Goal: Task Accomplishment & Management: Complete application form

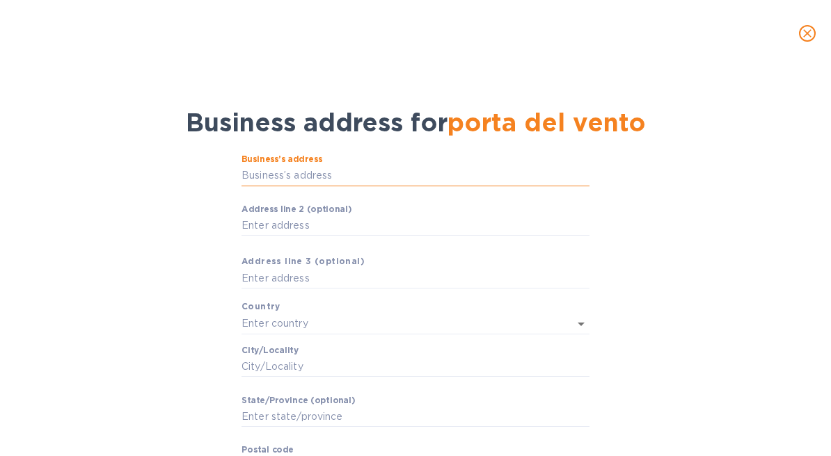
click at [312, 182] on input "Business’s аddress" at bounding box center [415, 176] width 348 height 21
click at [500, 182] on input "Business’s аddress" at bounding box center [415, 176] width 348 height 21
paste input "Contrada Valdibella"
type input "Contrada Valdibella"
click at [420, 225] on input "Аddress line 2 (optional)" at bounding box center [415, 226] width 348 height 21
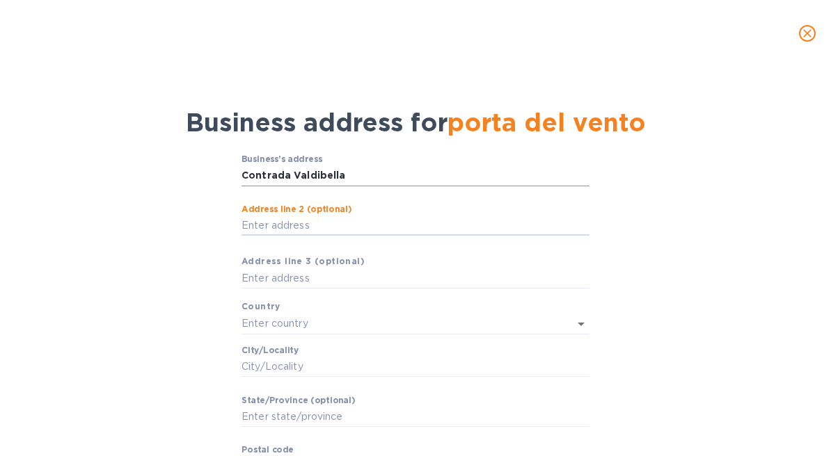
click at [411, 177] on input "Contrada Valdibella" at bounding box center [415, 176] width 348 height 21
click at [322, 273] on input "text" at bounding box center [415, 279] width 348 height 21
click at [319, 303] on div "Business’s аddress Contrada Valdibella ​ Аddress line 2 (optional) ​ Аddress li…" at bounding box center [415, 324] width 348 height 341
click at [319, 318] on input "text" at bounding box center [395, 324] width 309 height 20
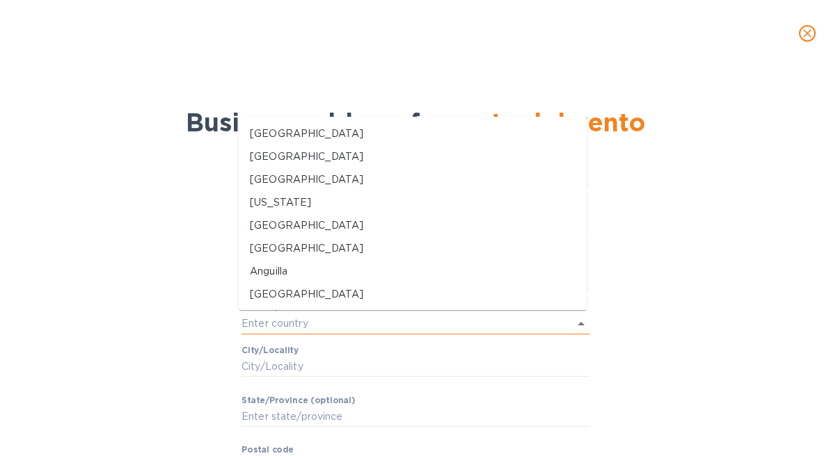
type input "[GEOGRAPHIC_DATA]"
type input "Carpaneto [DOMAIN_NAME]"
type input "[GEOGRAPHIC_DATA]"
type input "29013"
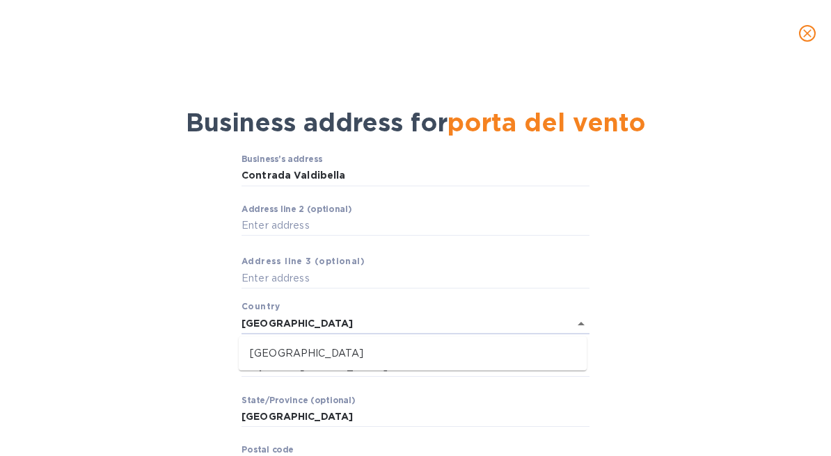
click at [77, 212] on div "Business’s аddress Contrada Valdibella ​ Аddress line 2 (optional) ​ Аddress li…" at bounding box center [415, 338] width 795 height 385
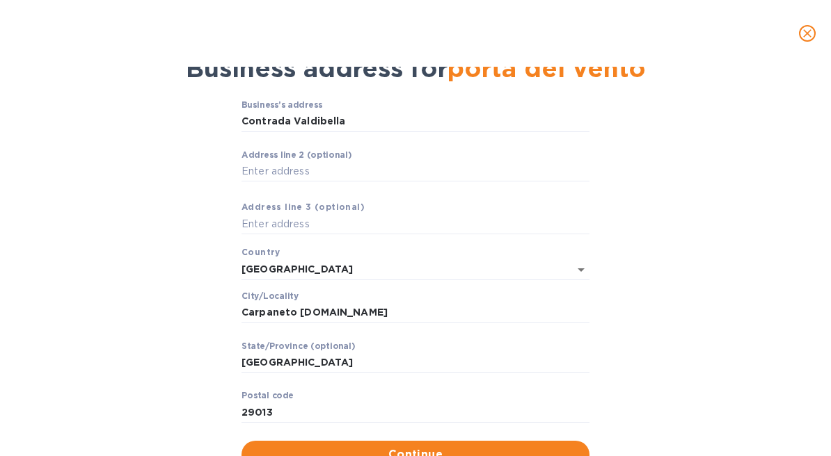
scroll to position [66, 0]
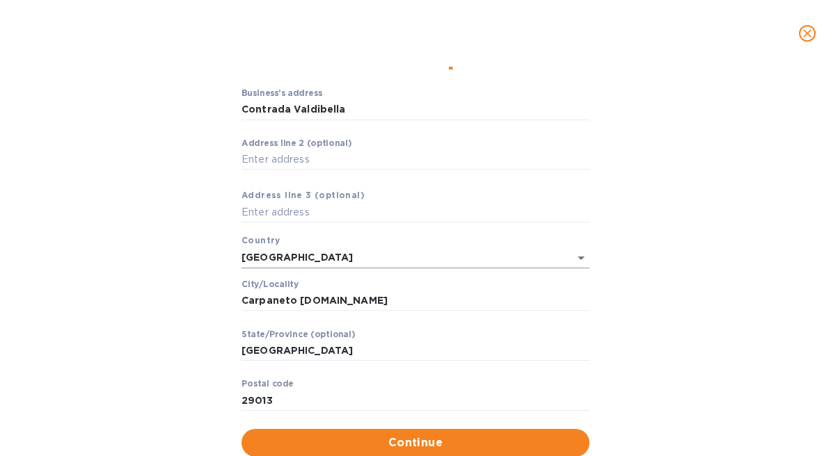
click at [264, 264] on input "[GEOGRAPHIC_DATA]" at bounding box center [395, 258] width 309 height 20
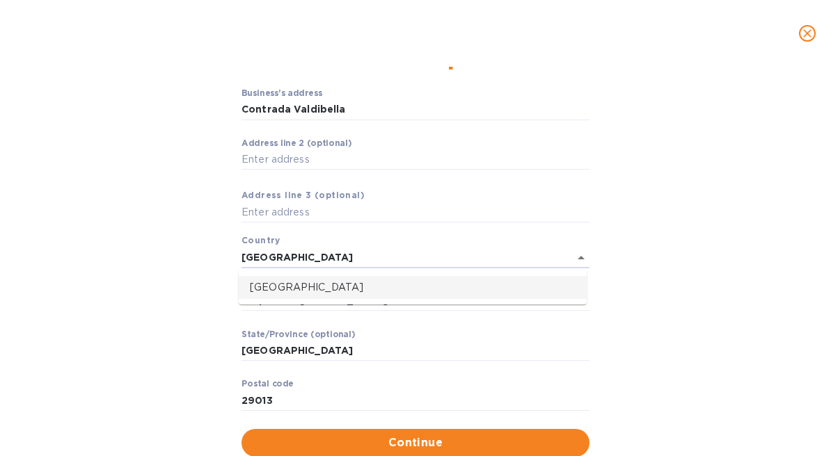
click at [268, 284] on p "[GEOGRAPHIC_DATA]" at bounding box center [413, 287] width 326 height 15
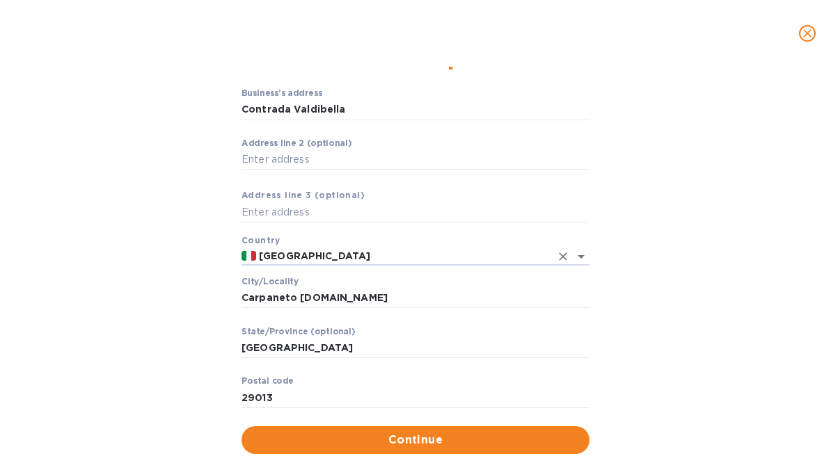
type input "[GEOGRAPHIC_DATA]"
click at [198, 305] on div "Business’s аddress Contrada Valdibella ​ Аddress line 2 (optional) ​ Аddress li…" at bounding box center [415, 271] width 795 height 383
click at [468, 305] on input "Carpaneto [DOMAIN_NAME]" at bounding box center [415, 298] width 348 height 21
paste input "mporeale"
type input "[GEOGRAPHIC_DATA]"
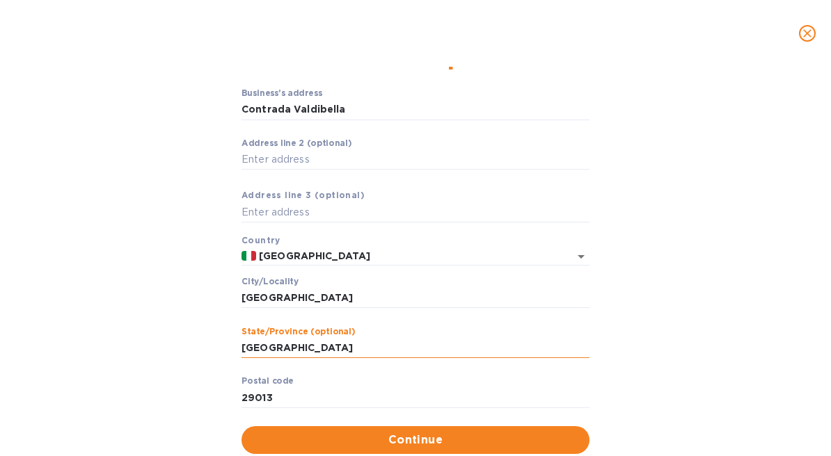
click at [344, 342] on input "[GEOGRAPHIC_DATA]" at bounding box center [415, 348] width 348 height 21
type input "[GEOGRAPHIC_DATA]"
click at [508, 349] on input "[GEOGRAPHIC_DATA]" at bounding box center [415, 348] width 348 height 21
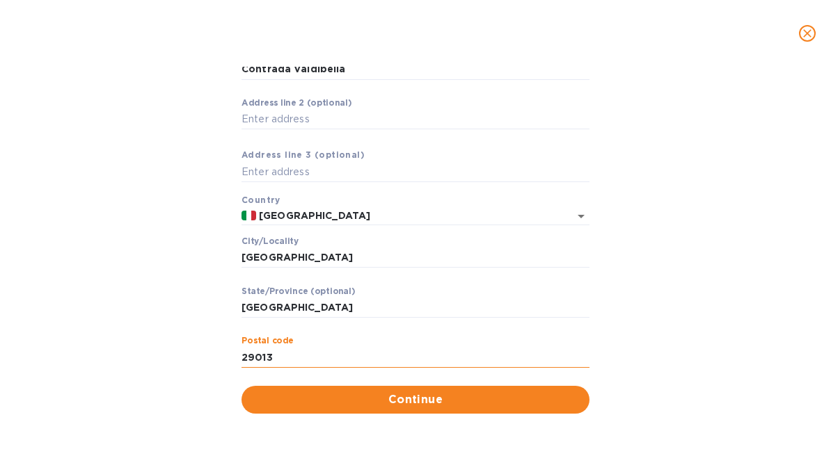
click at [438, 352] on input "29013" at bounding box center [415, 357] width 348 height 21
paste input "9004"
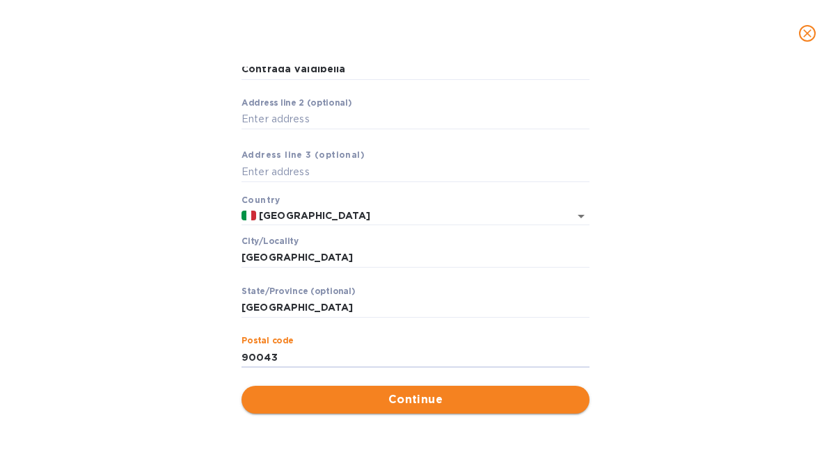
type input "90043"
click at [436, 405] on span "Continue" at bounding box center [416, 400] width 326 height 17
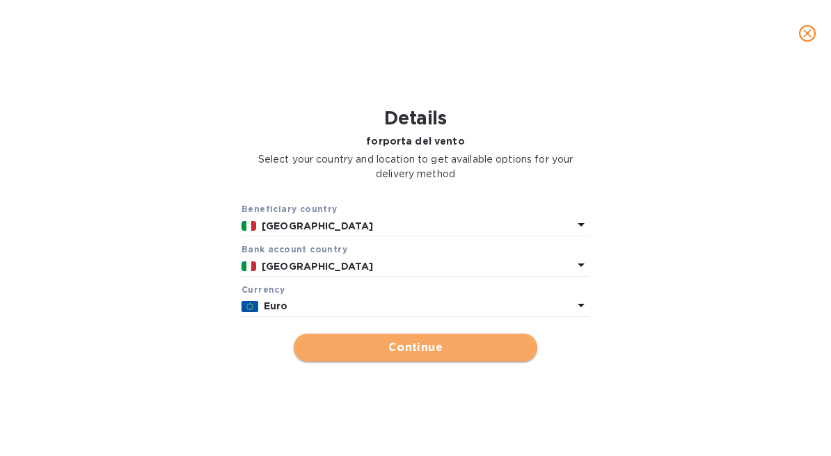
click at [429, 344] on span "Continue" at bounding box center [415, 348] width 221 height 17
type input "porta del vento"
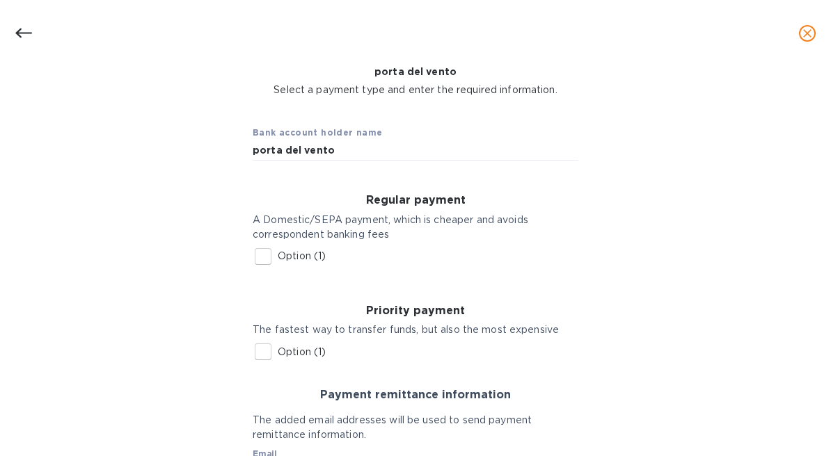
scroll to position [70, 0]
click at [257, 258] on input "Option (1)" at bounding box center [262, 255] width 29 height 29
checkbox input "true"
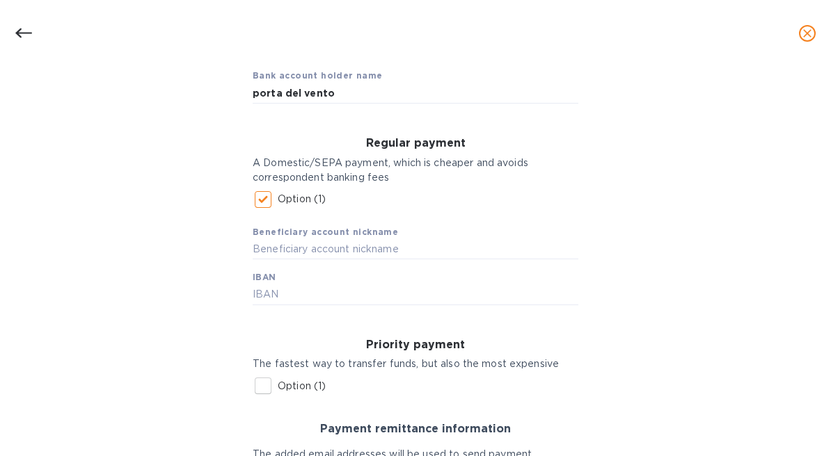
scroll to position [143, 0]
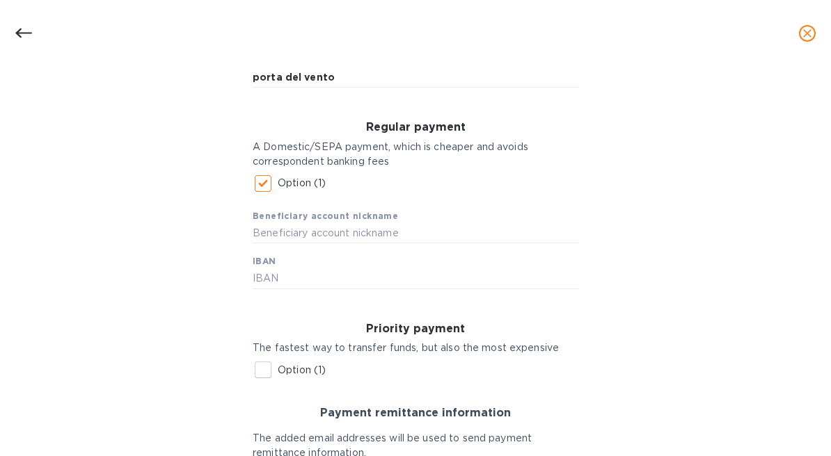
click at [502, 246] on div "Beneficiary account nickname IBAN" at bounding box center [416, 243] width 326 height 91
click at [487, 236] on input "text" at bounding box center [416, 233] width 326 height 21
click at [379, 279] on input "text" at bounding box center [416, 279] width 326 height 21
paste input "[FINANCIAL_ID]"
type input "[FINANCIAL_ID]"
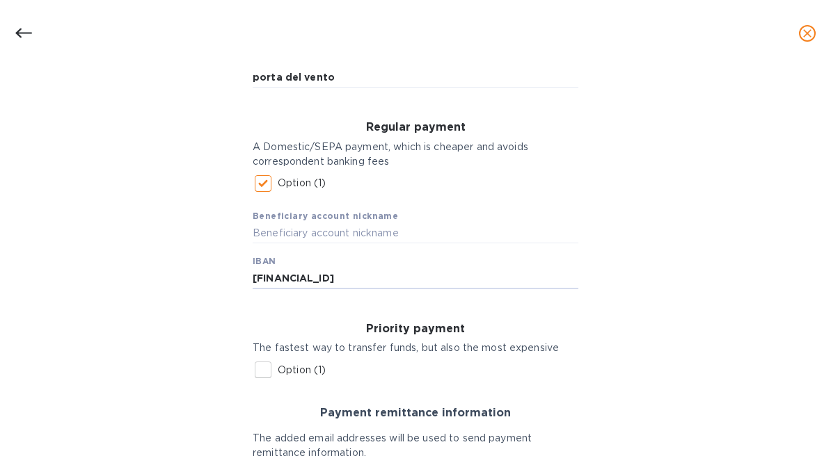
click at [415, 245] on div "Beneficiary account nickname IBAN [FINANCIAL_ID]" at bounding box center [416, 243] width 326 height 91
click at [413, 232] on input "text" at bounding box center [416, 233] width 326 height 21
type input "[GEOGRAPHIC_DATA]"
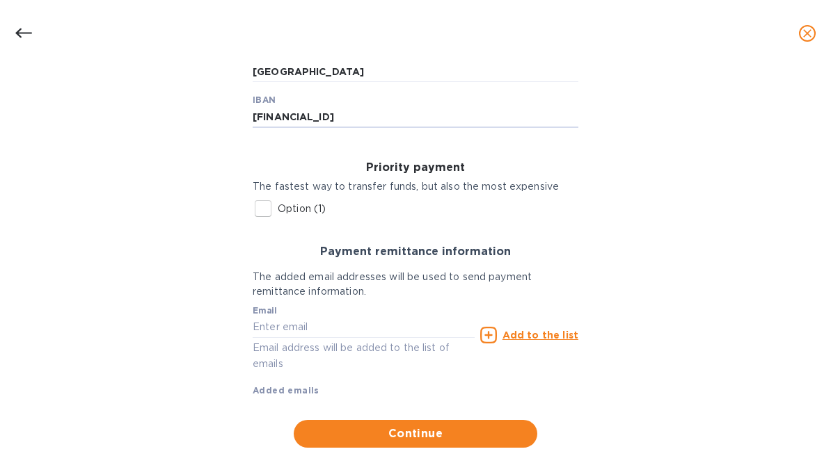
scroll to position [330, 0]
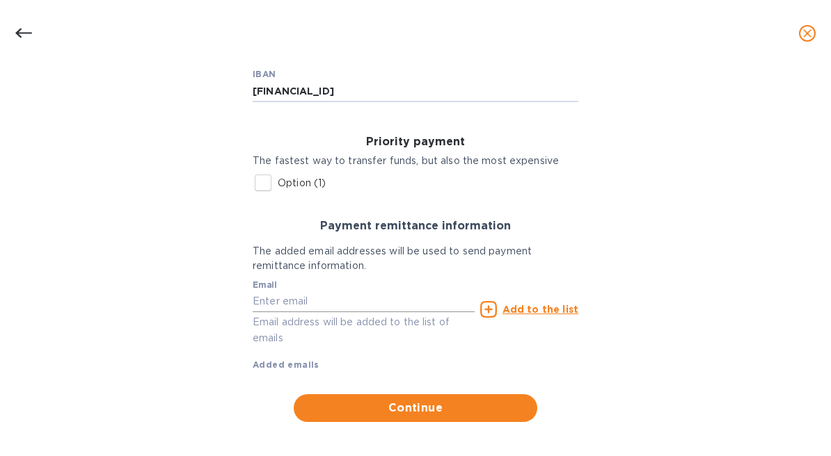
click at [381, 303] on input "text" at bounding box center [364, 302] width 222 height 21
paste input "[EMAIL_ADDRESS][DOMAIN_NAME]"
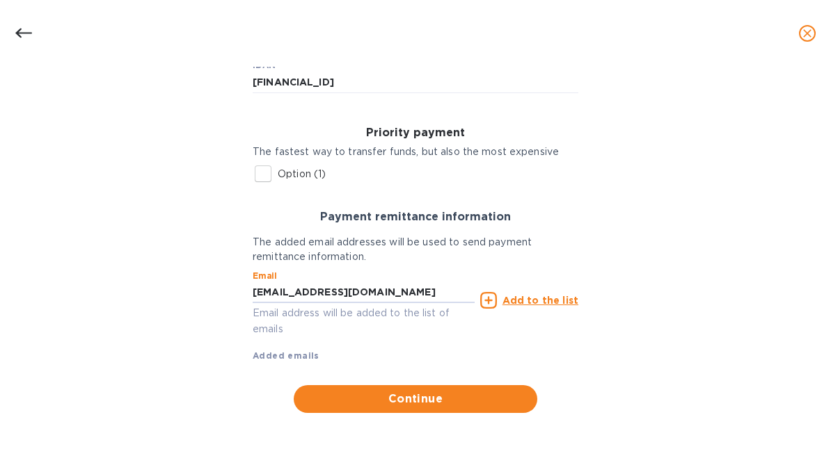
type input "[EMAIL_ADDRESS][DOMAIN_NAME]"
click at [519, 301] on u "Add to the list" at bounding box center [540, 300] width 76 height 11
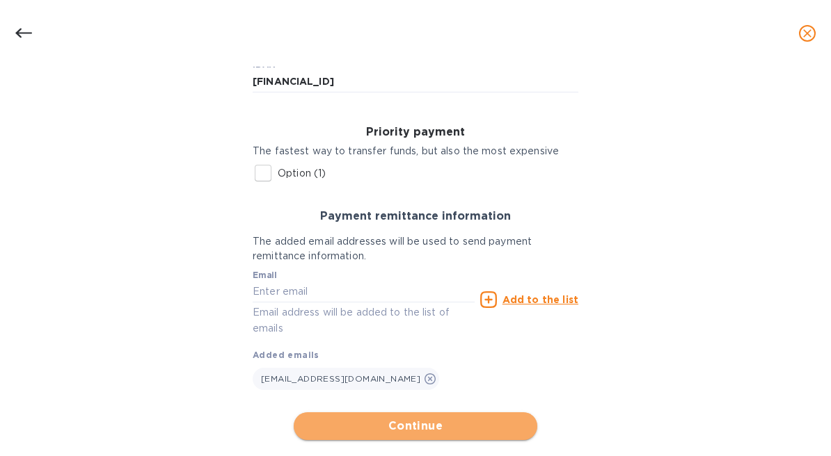
click at [428, 420] on span "Continue" at bounding box center [415, 426] width 221 height 17
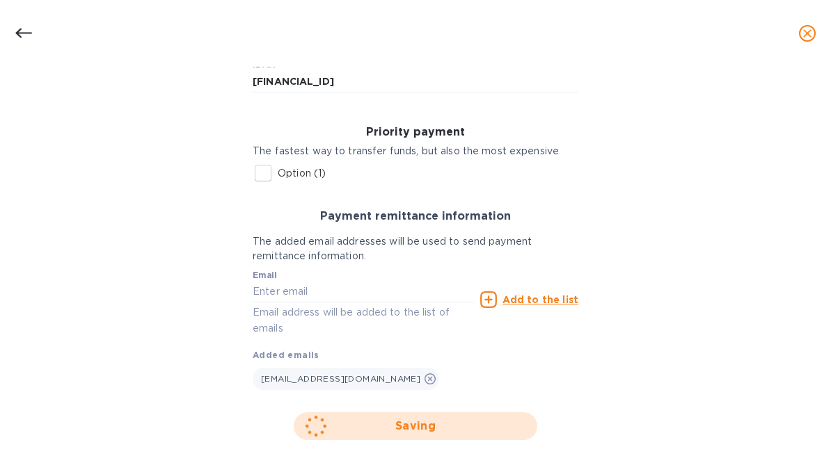
scroll to position [127, 0]
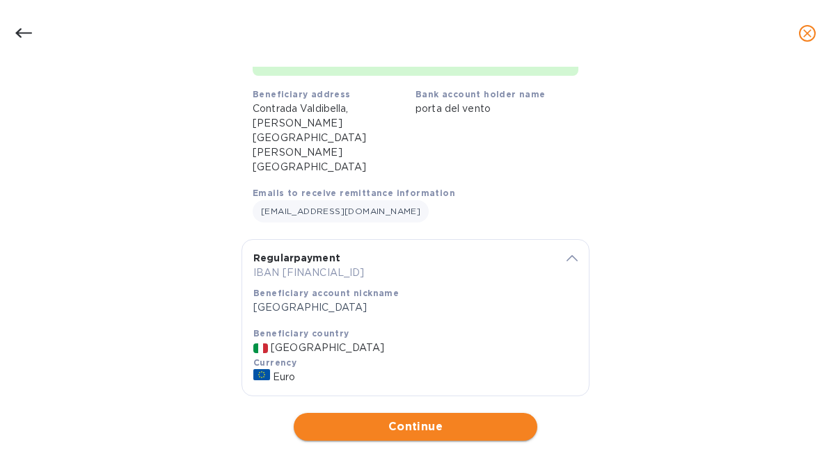
click at [440, 419] on span "Continue" at bounding box center [415, 427] width 221 height 17
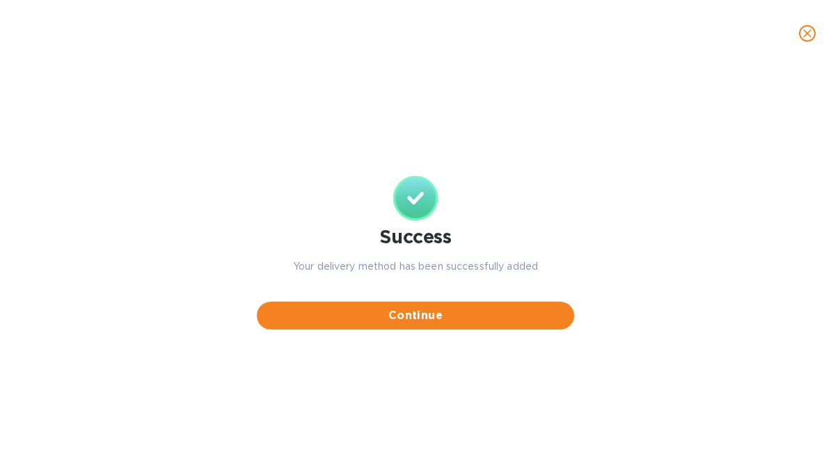
scroll to position [0, 0]
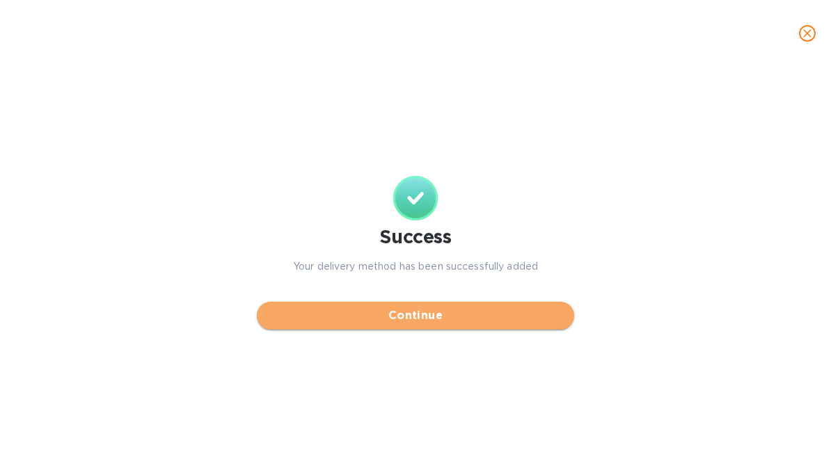
click at [433, 314] on span "Continue" at bounding box center [415, 316] width 295 height 17
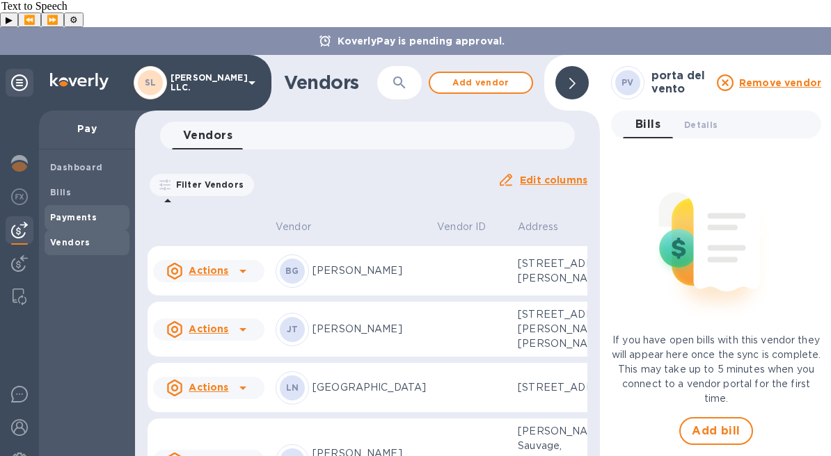
click at [76, 212] on b "Payments" at bounding box center [73, 217] width 47 height 10
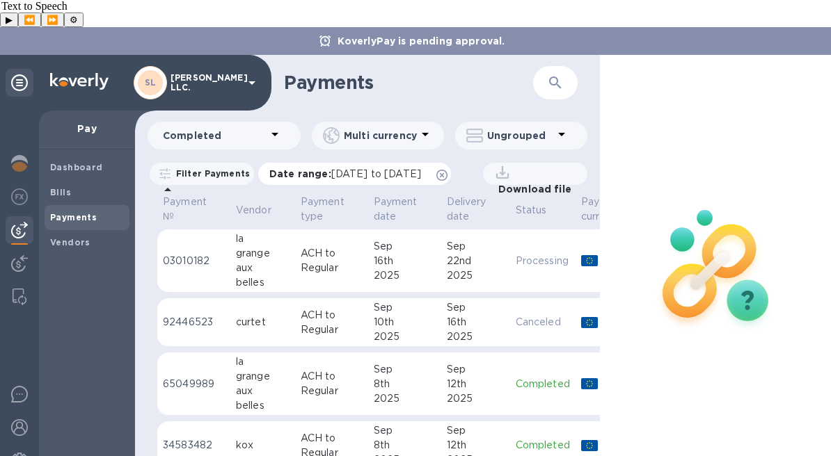
click at [447, 170] on icon at bounding box center [441, 175] width 11 height 11
click at [75, 186] on span "Bills" at bounding box center [87, 193] width 74 height 14
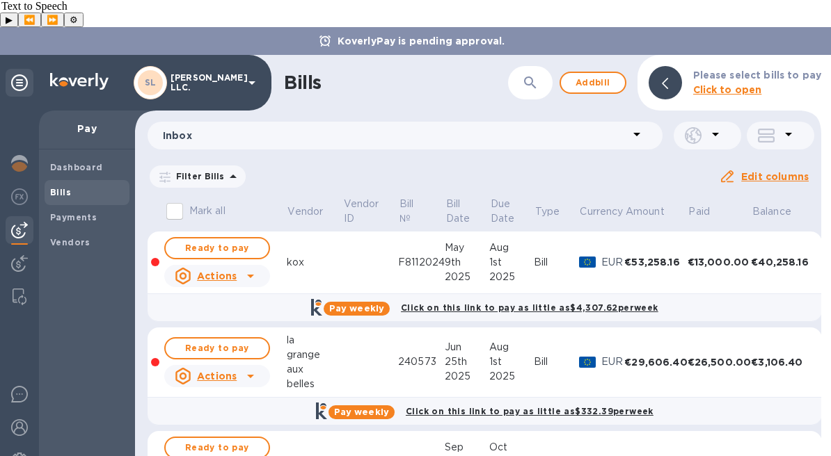
click at [767, 83] on p "Click to open" at bounding box center [757, 90] width 128 height 15
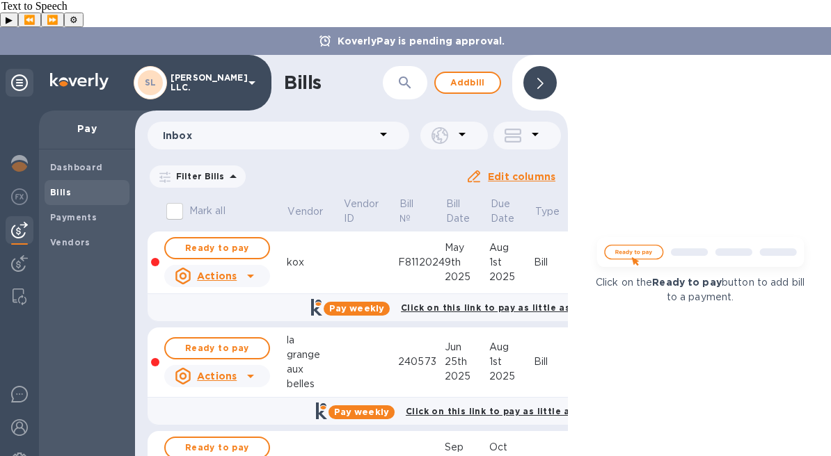
click at [543, 66] on div at bounding box center [539, 82] width 33 height 33
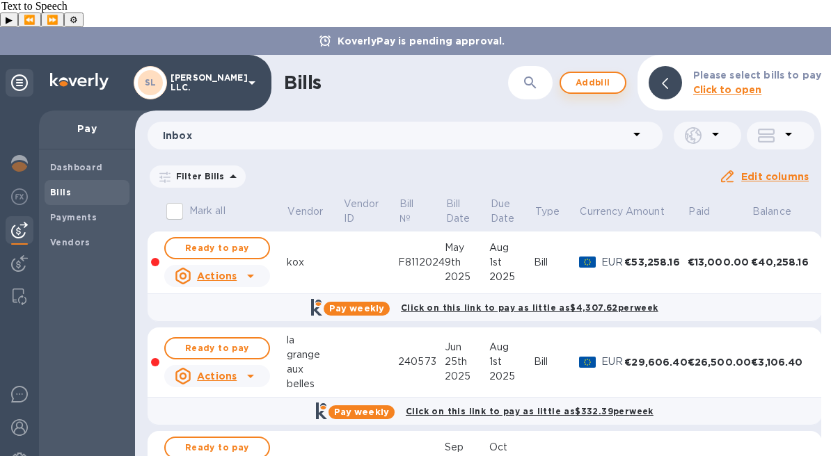
click at [603, 74] on span "Add bill" at bounding box center [593, 82] width 42 height 17
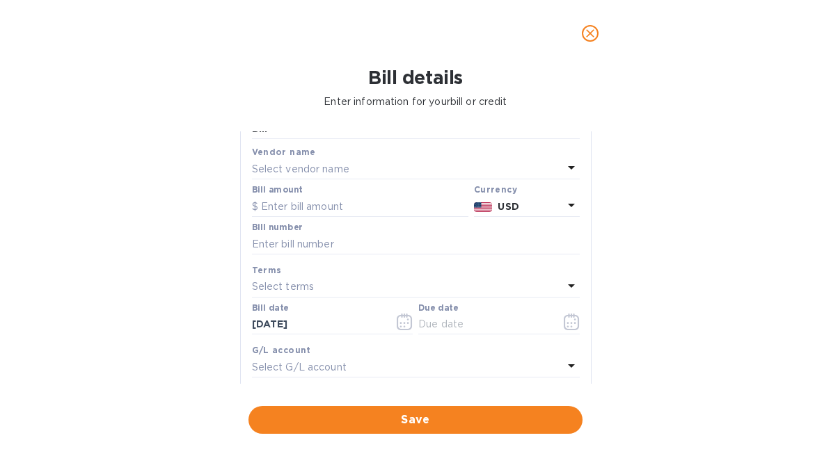
scroll to position [80, 0]
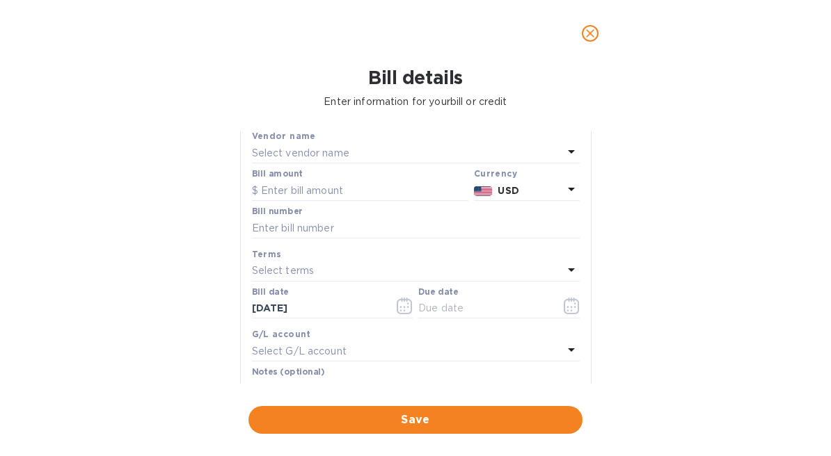
click at [368, 155] on div "Select vendor name" at bounding box center [407, 152] width 311 height 19
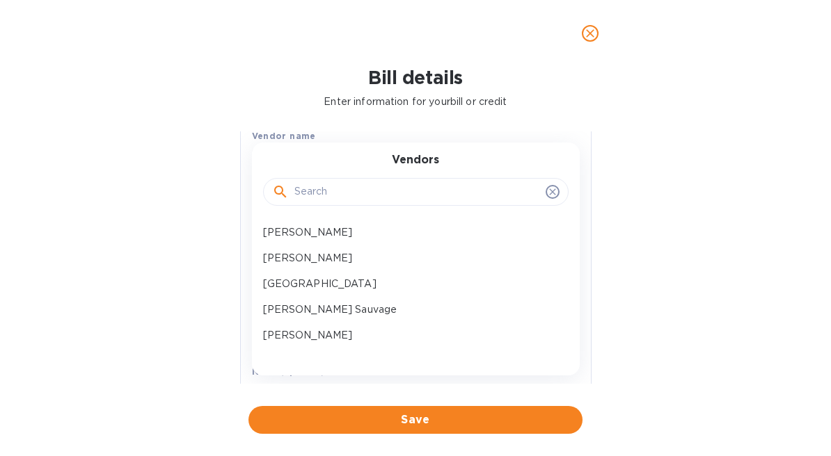
click at [391, 193] on input "text" at bounding box center [417, 192] width 246 height 21
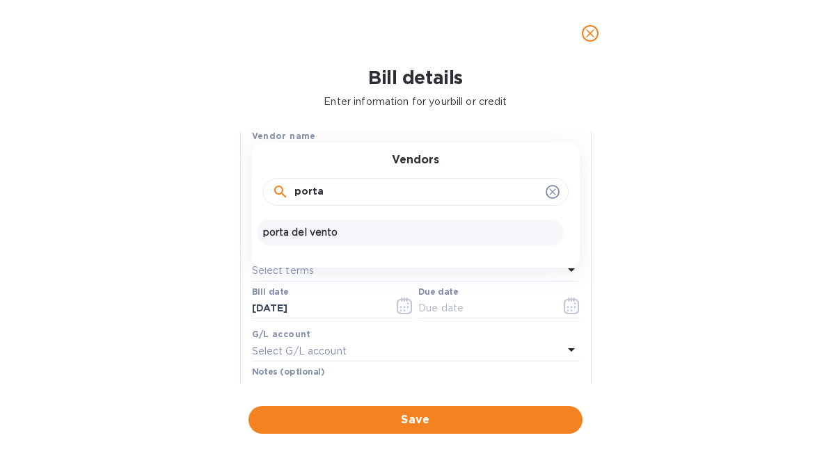
type input "porta"
click at [350, 239] on p "porta del vento" at bounding box center [410, 232] width 294 height 15
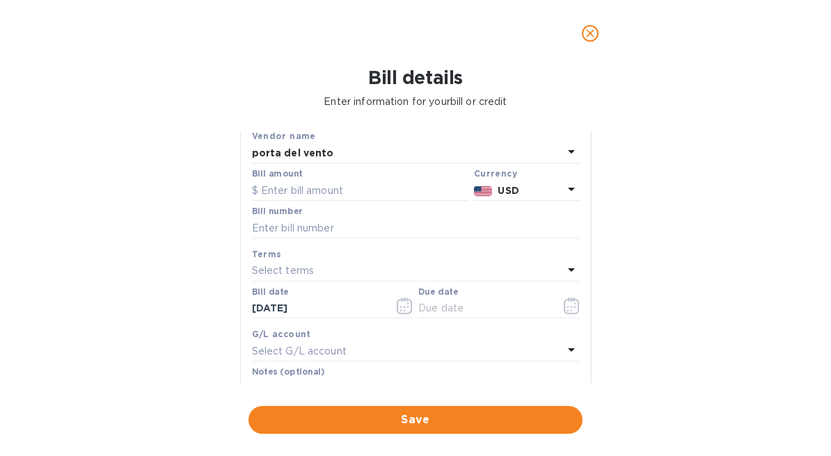
click at [568, 202] on div "Currency USD" at bounding box center [526, 184] width 111 height 40
click at [563, 188] on icon at bounding box center [571, 189] width 17 height 17
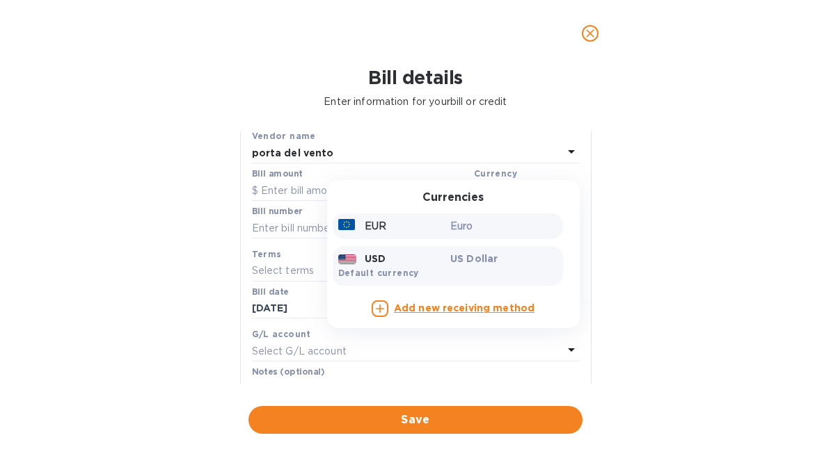
click at [472, 225] on p "Euro" at bounding box center [503, 226] width 107 height 15
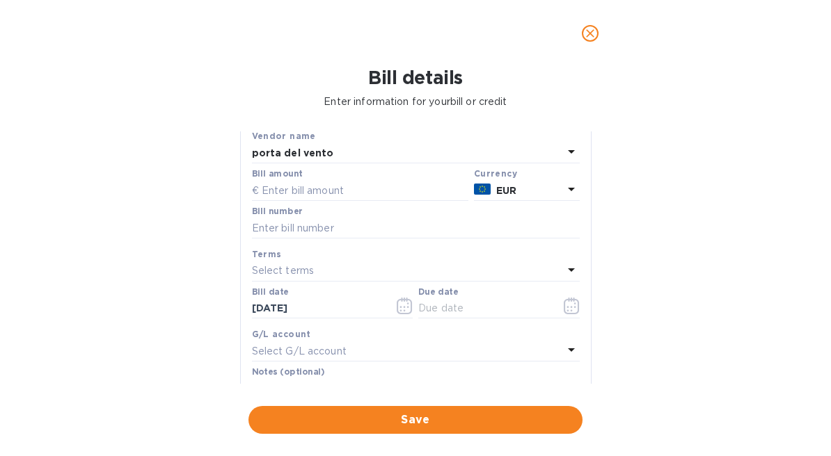
click at [399, 180] on div "Bill amount" at bounding box center [360, 185] width 216 height 32
click at [390, 184] on input "text" at bounding box center [360, 190] width 216 height 21
click at [341, 190] on input "text" at bounding box center [360, 190] width 216 height 21
type input "38,460"
click at [319, 228] on input "text" at bounding box center [416, 228] width 328 height 21
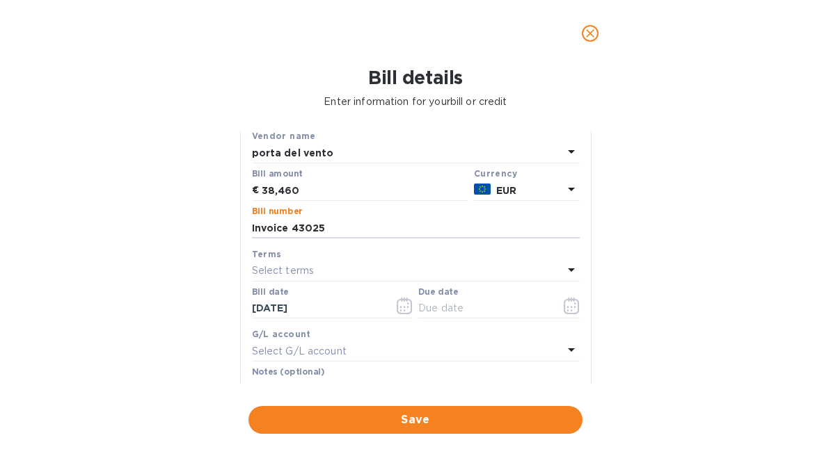
type input "Invoice 43025"
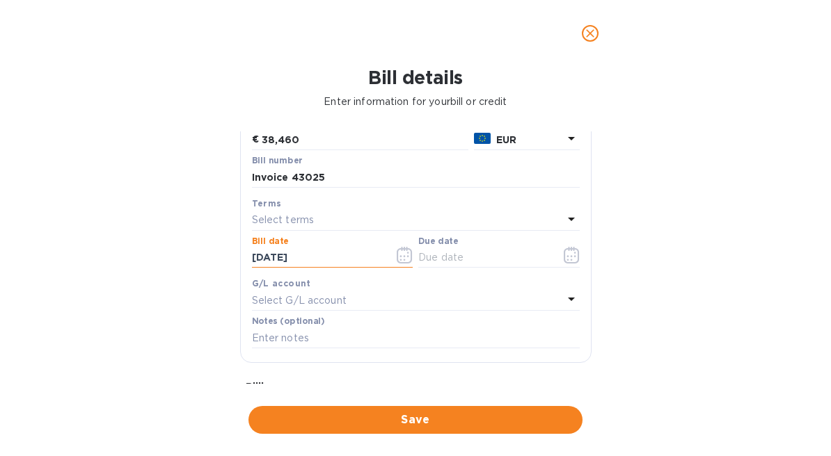
scroll to position [138, 0]
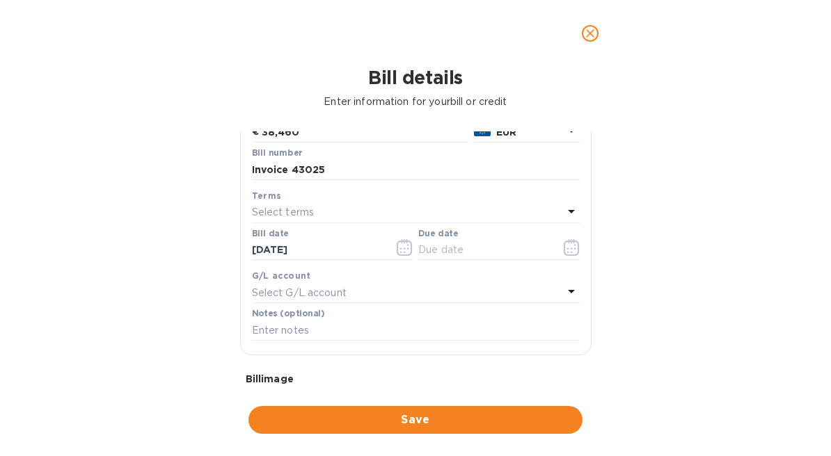
click at [431, 285] on div "Select G/L account" at bounding box center [407, 292] width 311 height 19
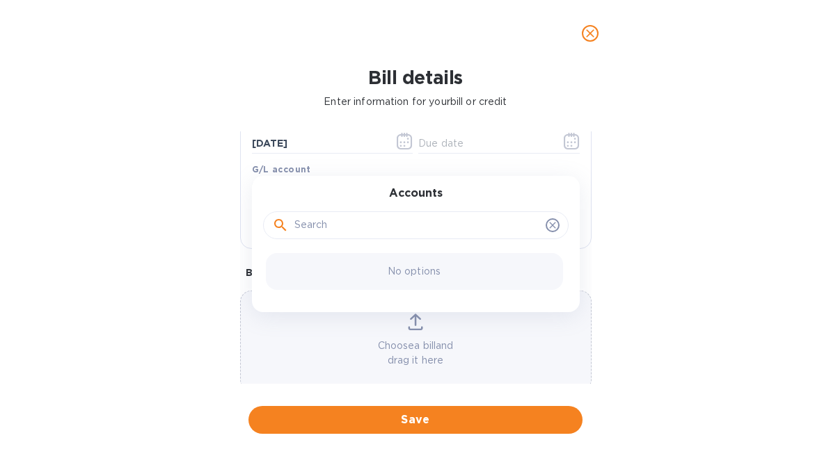
scroll to position [253, 0]
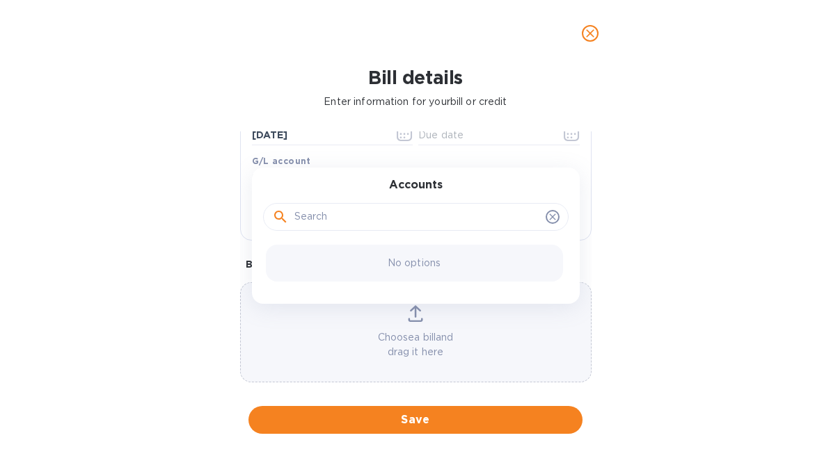
click at [549, 214] on icon at bounding box center [552, 217] width 11 height 11
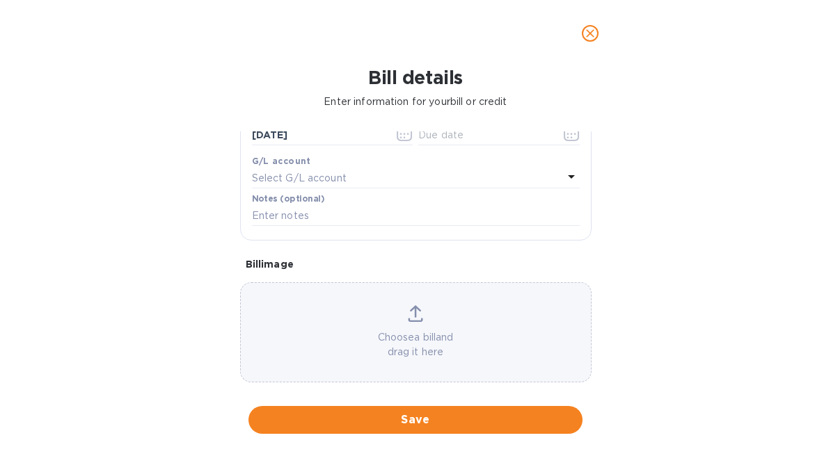
click at [155, 230] on div "Bill details Enter information for your bill or credit General information Save…" at bounding box center [415, 262] width 831 height 390
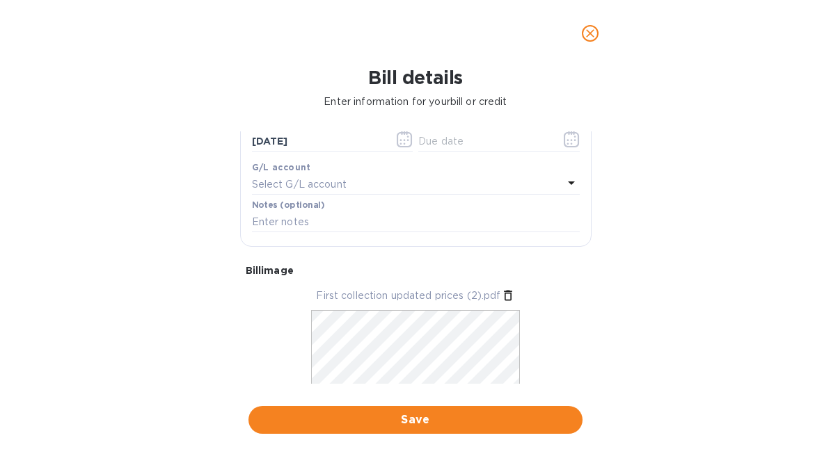
scroll to position [246, 0]
click at [310, 223] on input "text" at bounding box center [416, 223] width 328 height 21
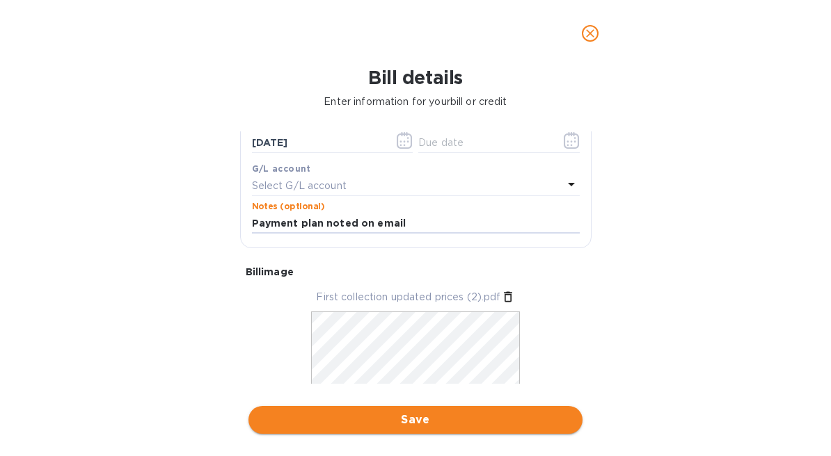
type input "Payment plan noted on email"
click at [379, 411] on button "Save" at bounding box center [415, 420] width 334 height 28
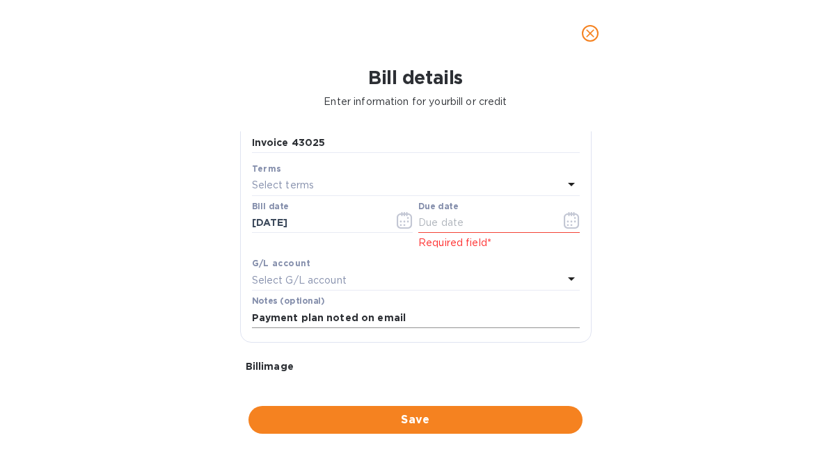
scroll to position [166, 0]
click at [566, 222] on icon "button" at bounding box center [567, 221] width 2 height 2
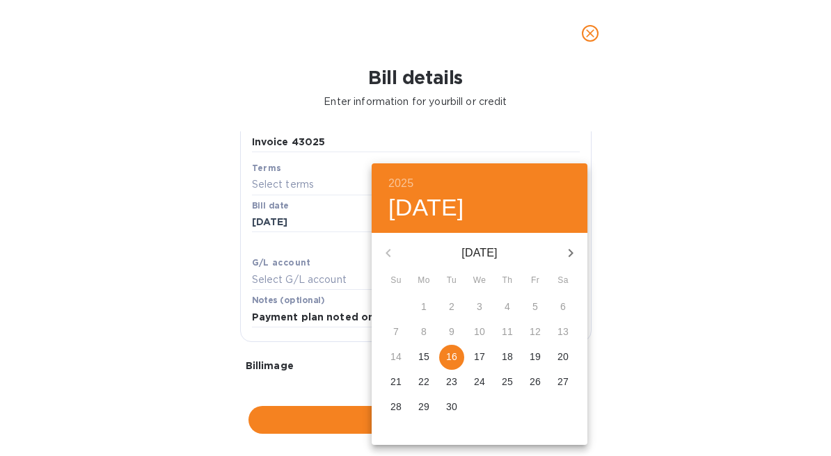
click at [566, 252] on icon "button" at bounding box center [570, 253] width 17 height 17
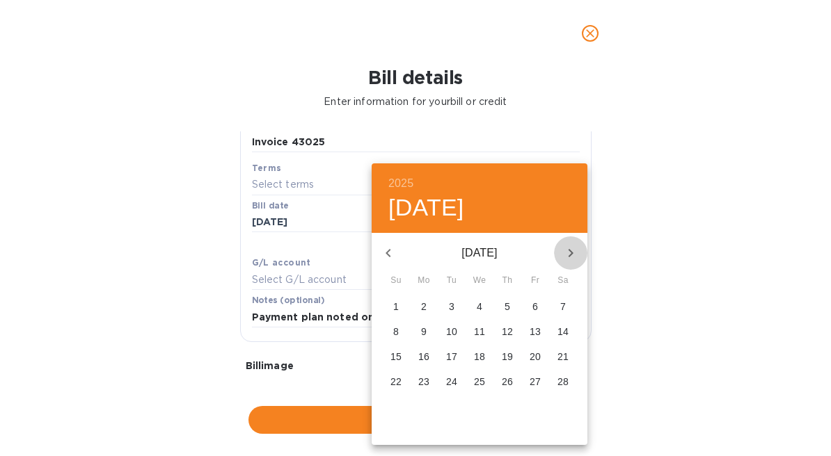
click at [566, 252] on icon "button" at bounding box center [570, 253] width 17 height 17
click at [484, 305] on span "1" at bounding box center [479, 307] width 25 height 14
type input "[DATE]"
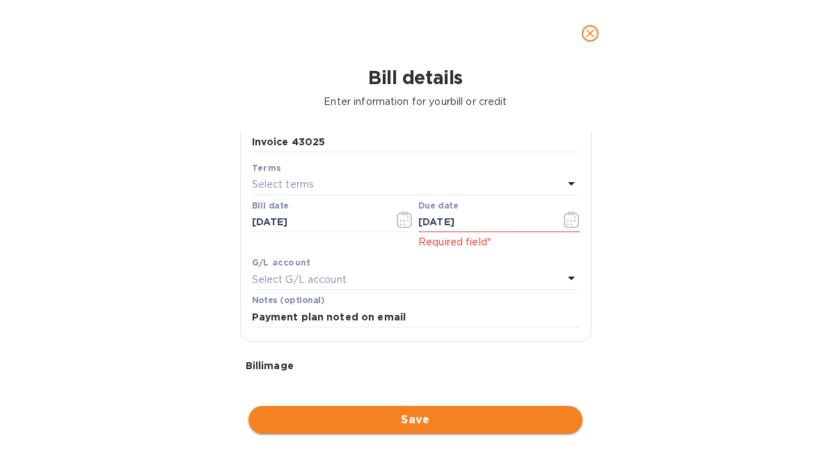
click at [483, 424] on span "Save" at bounding box center [416, 420] width 312 height 17
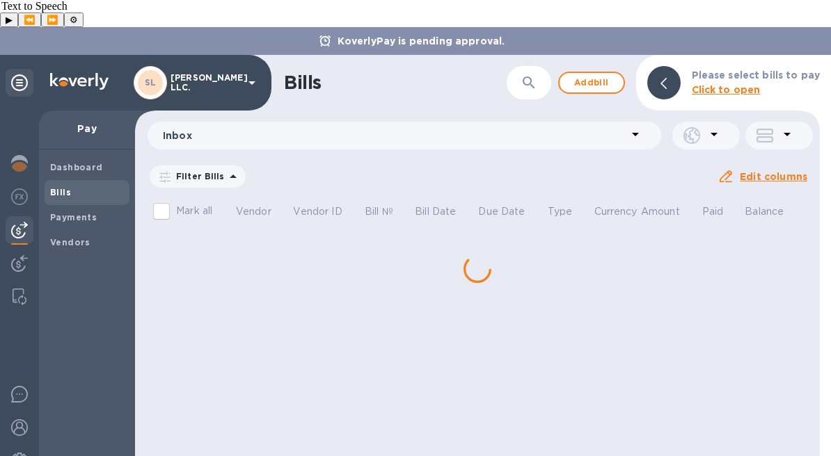
scroll to position [0, 0]
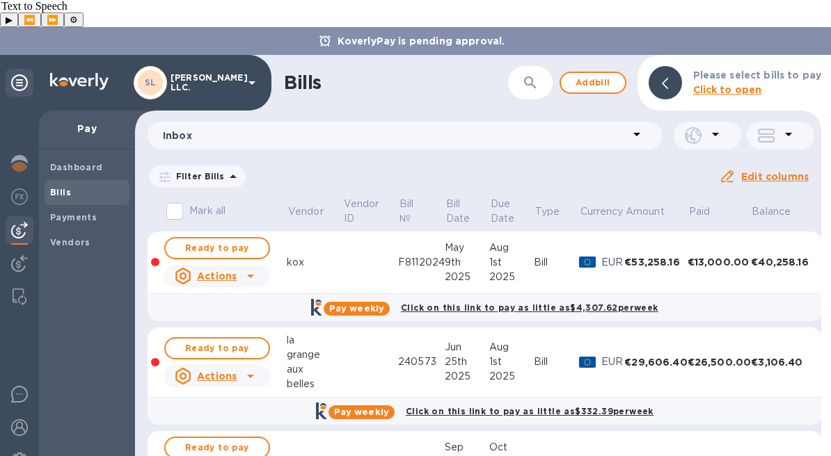
click at [0, 0] on icon at bounding box center [0, 0] width 0 height 0
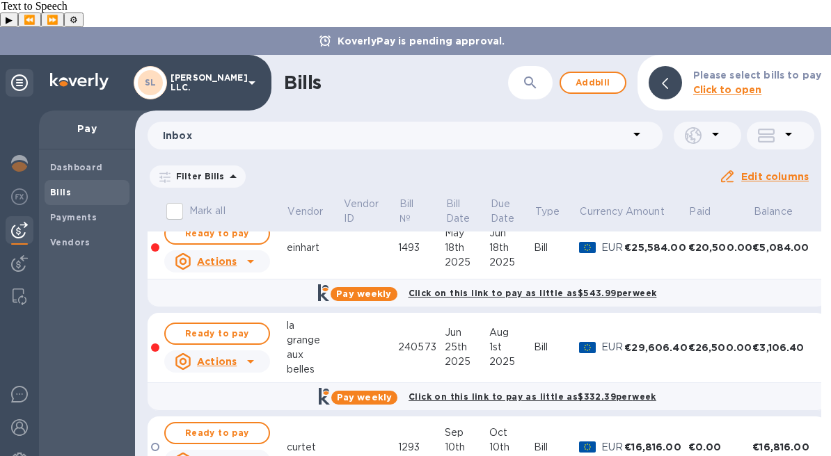
scroll to position [362, 0]
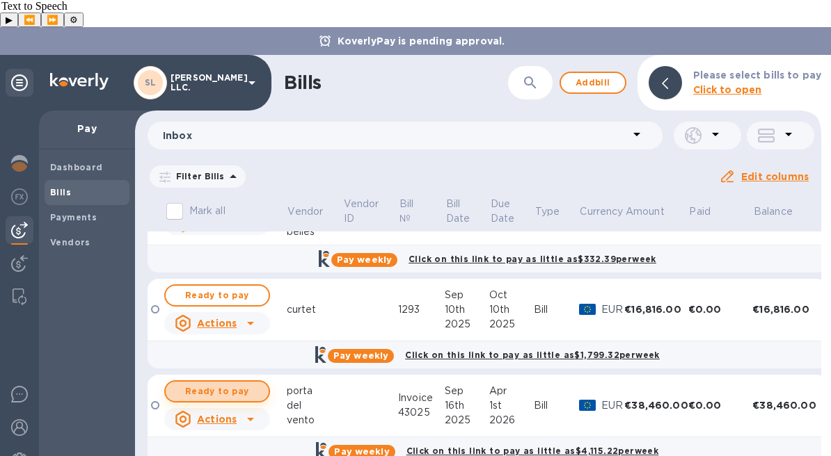
click at [209, 383] on span "Ready to pay" at bounding box center [217, 391] width 81 height 17
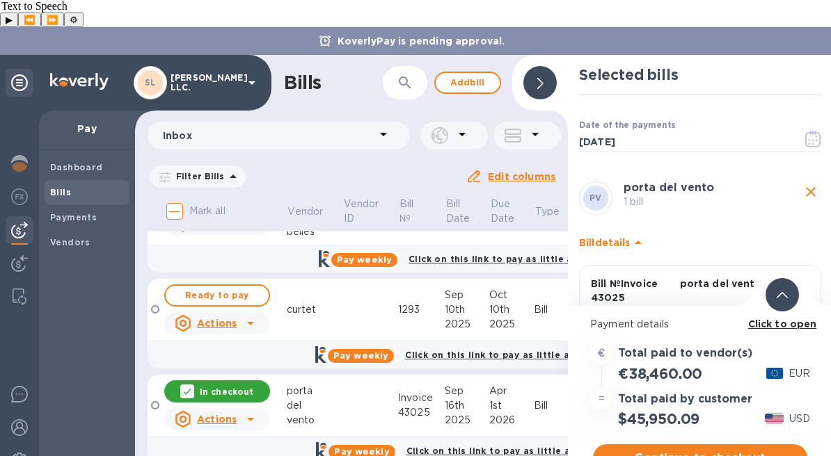
scroll to position [88, 0]
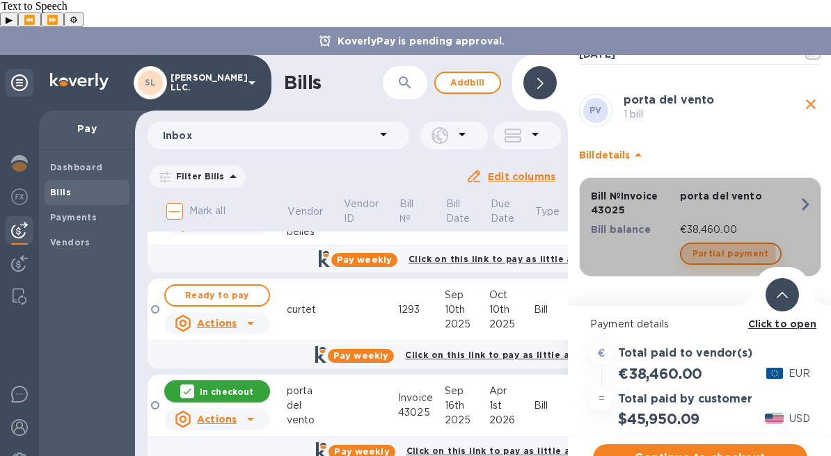
click at [719, 246] on span "Partial payment" at bounding box center [730, 254] width 77 height 17
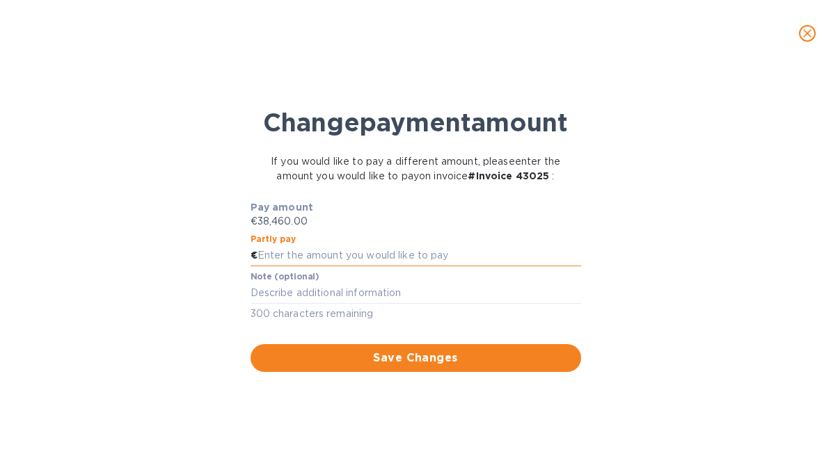
click at [417, 266] on input "text" at bounding box center [419, 256] width 324 height 21
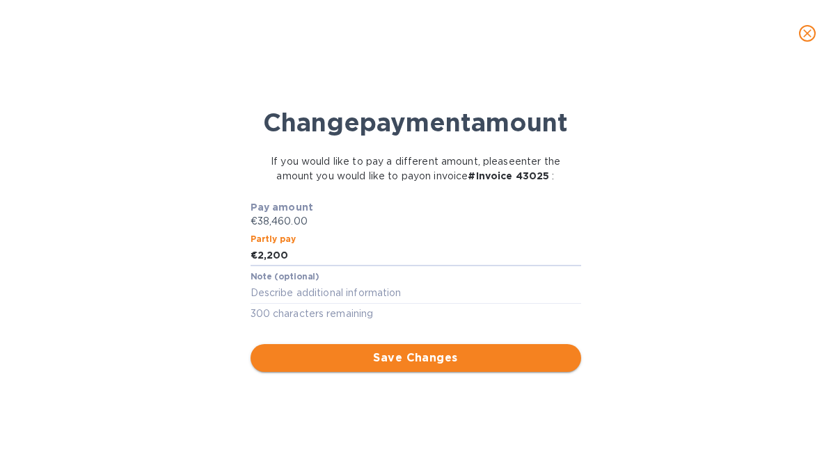
type input "2,200"
click at [446, 367] on span "Save Changes" at bounding box center [416, 358] width 308 height 17
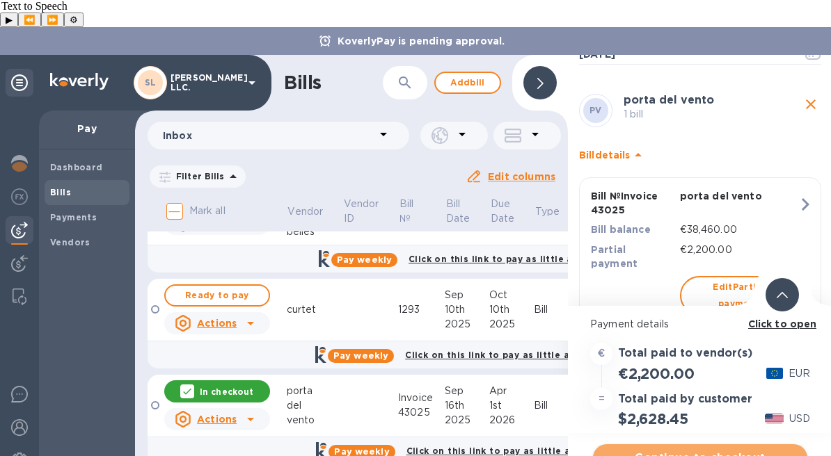
click at [715, 450] on span "Continue to checkout" at bounding box center [700, 458] width 192 height 17
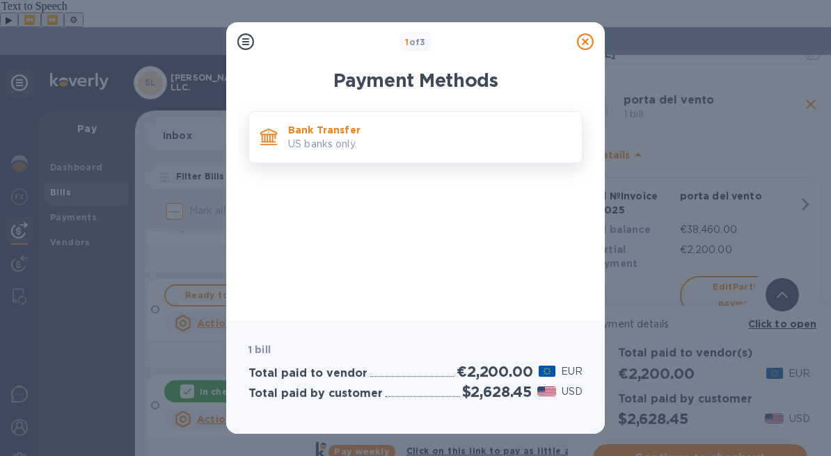
click at [378, 144] on p "US banks only." at bounding box center [429, 144] width 282 height 15
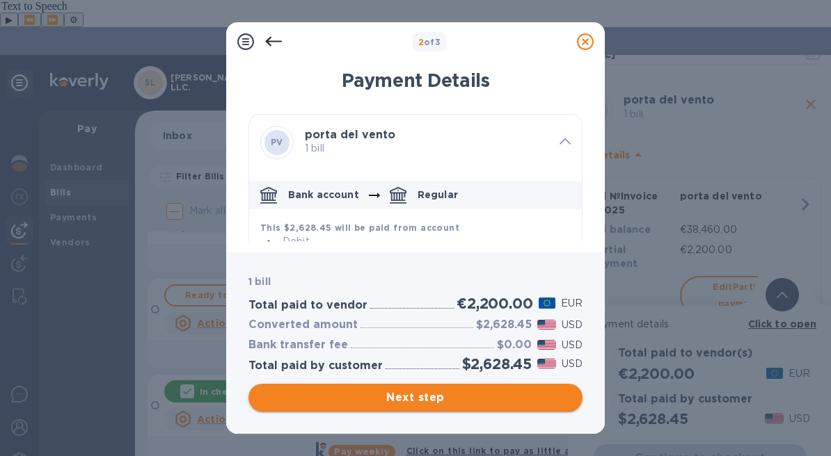
click at [490, 385] on button "Next step" at bounding box center [415, 398] width 334 height 28
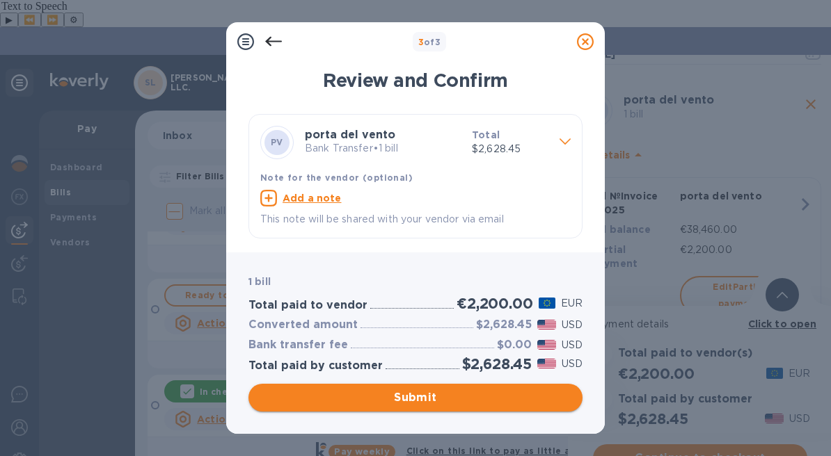
click at [433, 406] on span "Submit" at bounding box center [416, 398] width 312 height 17
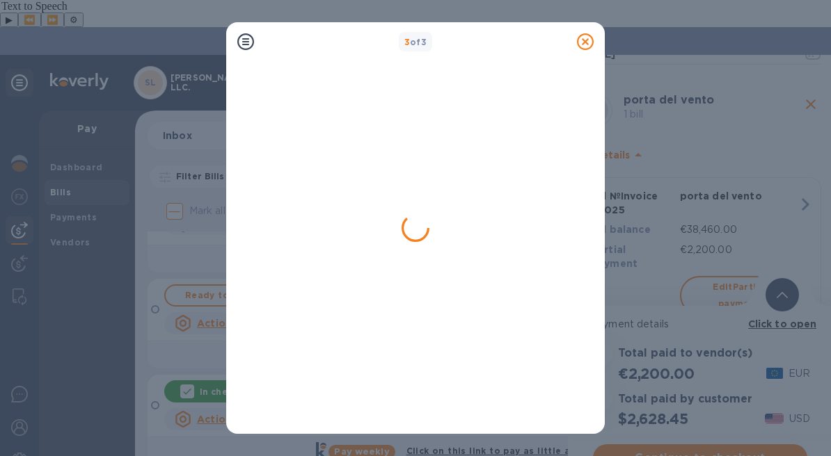
scroll to position [0, 0]
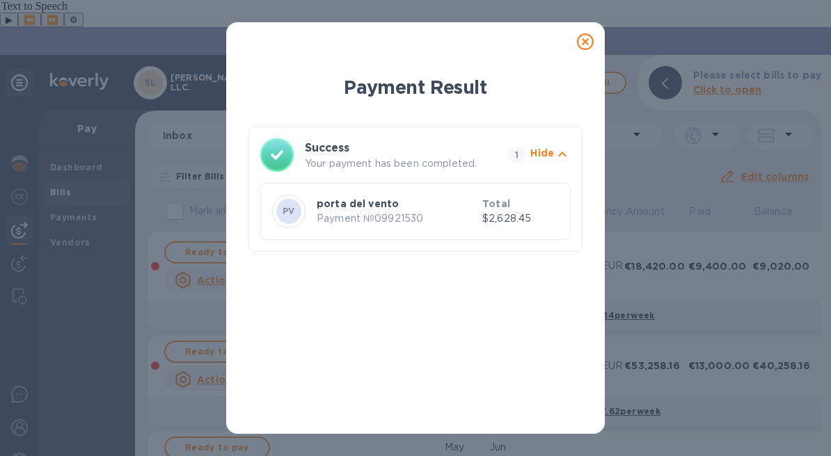
click at [584, 38] on icon at bounding box center [585, 41] width 17 height 17
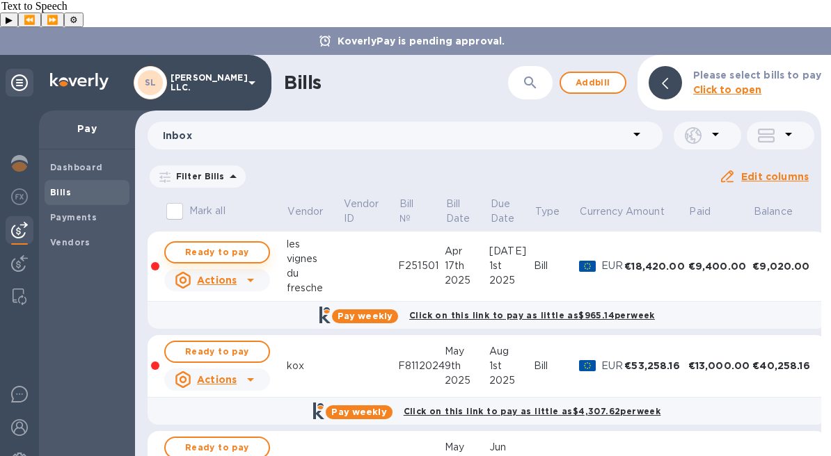
click at [238, 244] on span "Ready to pay" at bounding box center [217, 252] width 81 height 17
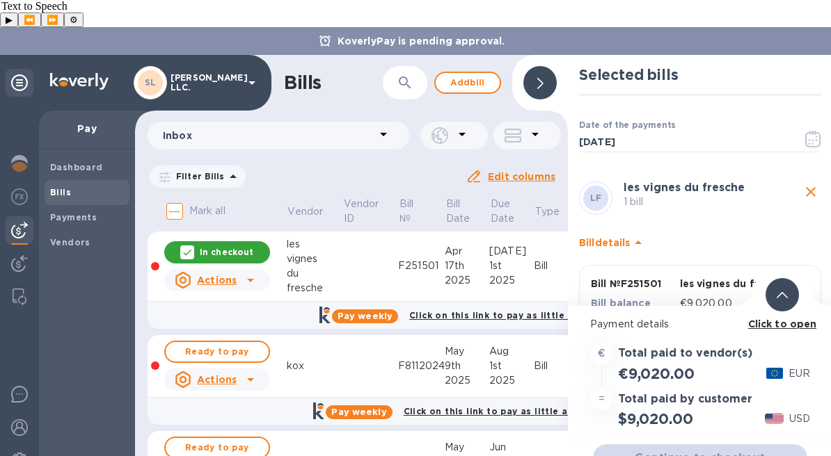
scroll to position [51, 0]
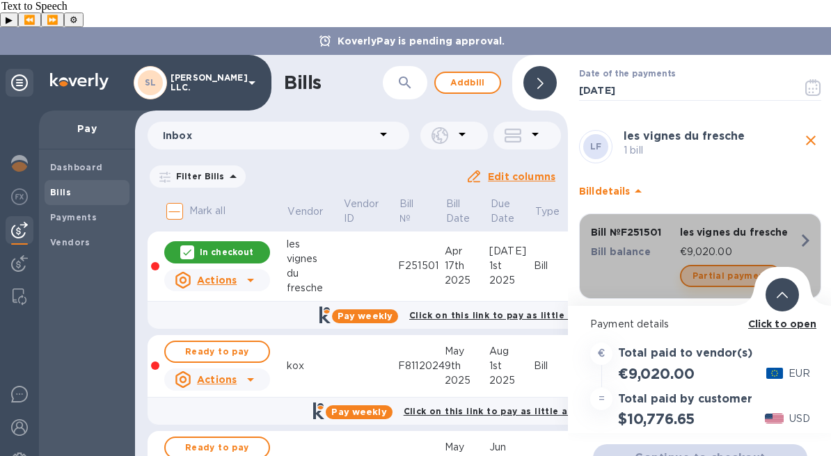
click at [722, 268] on span "Partial payment" at bounding box center [730, 276] width 77 height 17
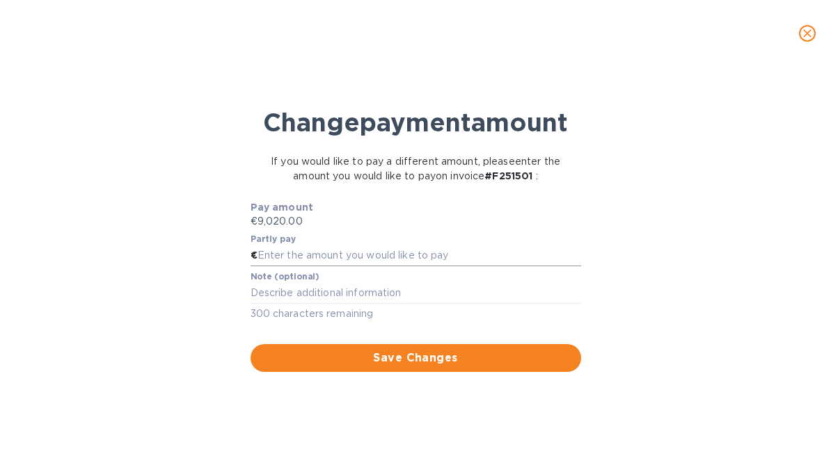
click at [443, 266] on input "text" at bounding box center [419, 256] width 324 height 21
type input "1,500"
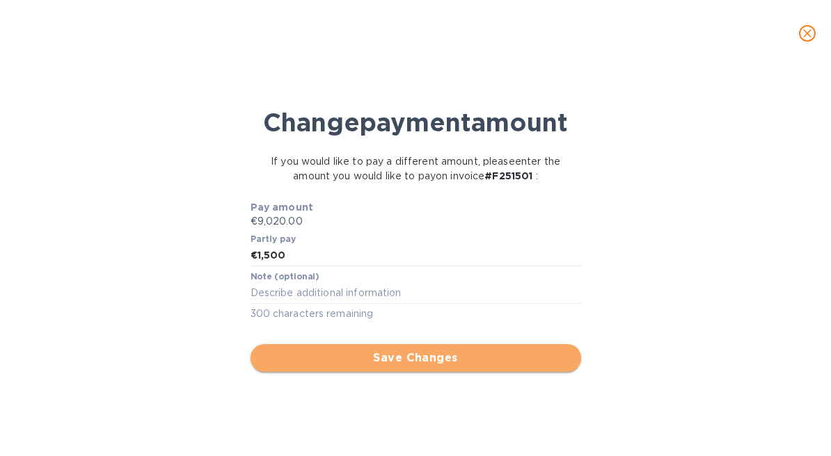
click at [455, 367] on span "Save Changes" at bounding box center [416, 358] width 308 height 17
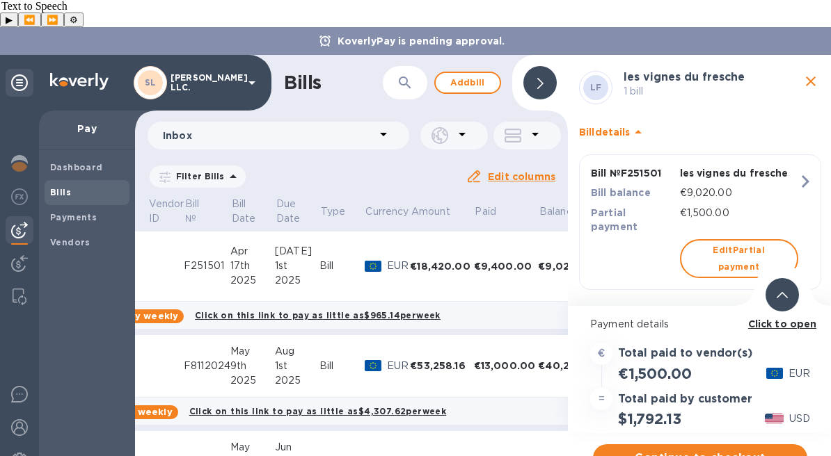
scroll to position [0, 256]
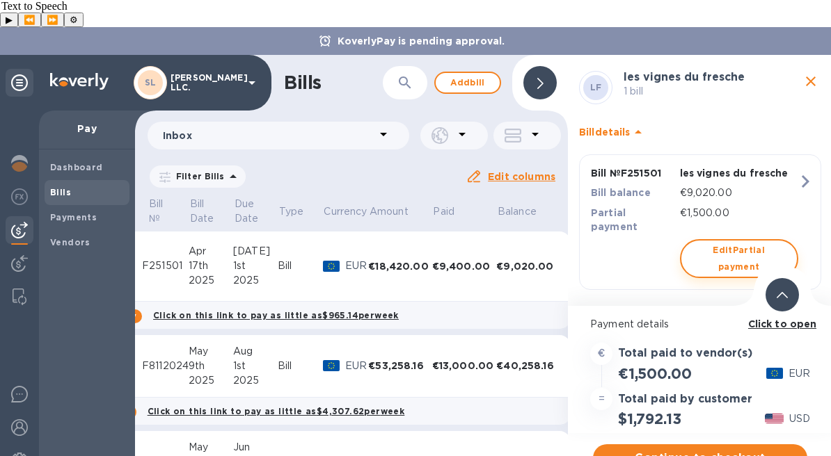
click at [739, 242] on span "Edit Partial payment" at bounding box center [738, 258] width 93 height 33
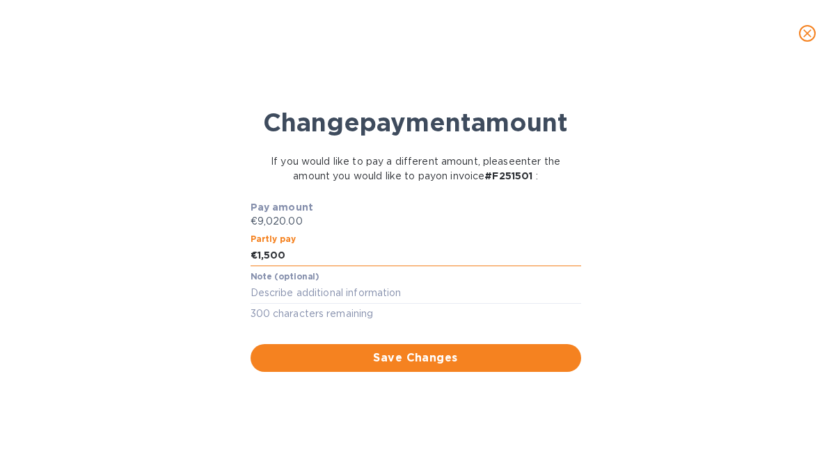
click at [433, 266] on input "1,500" at bounding box center [419, 256] width 324 height 21
type input "2,000"
click at [402, 375] on div "Save Changes" at bounding box center [416, 350] width 336 height 50
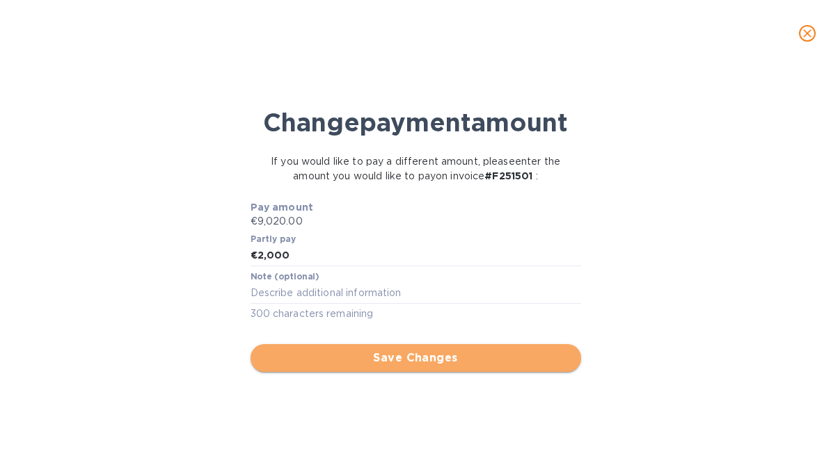
click at [412, 367] on span "Save Changes" at bounding box center [416, 358] width 308 height 17
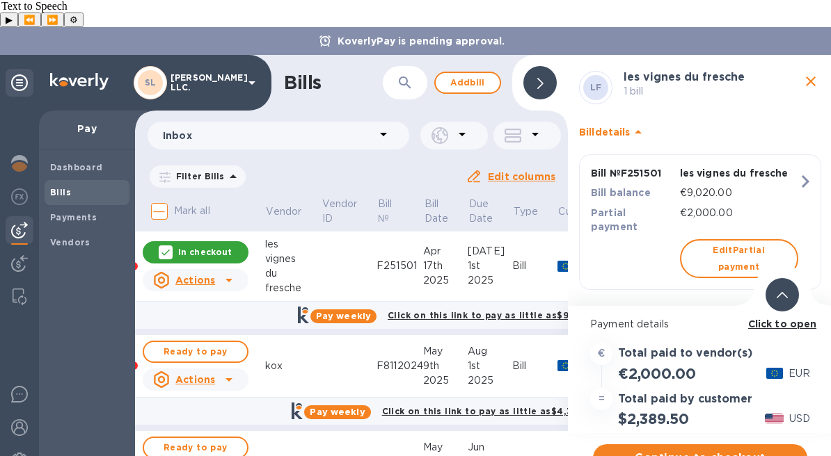
scroll to position [0, 0]
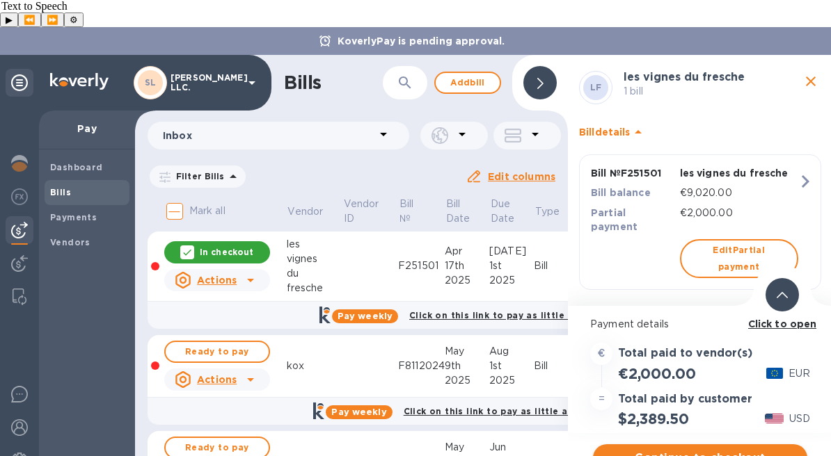
click at [689, 450] on span "Continue to checkout" at bounding box center [700, 458] width 192 height 17
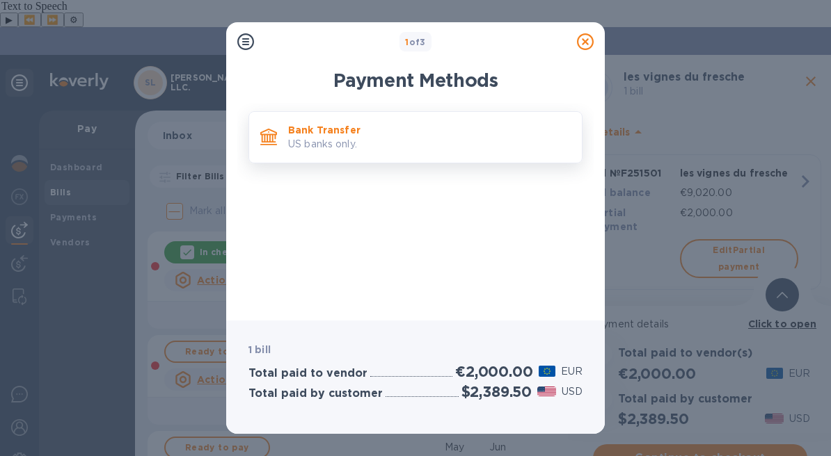
click at [400, 150] on p "US banks only." at bounding box center [429, 144] width 282 height 15
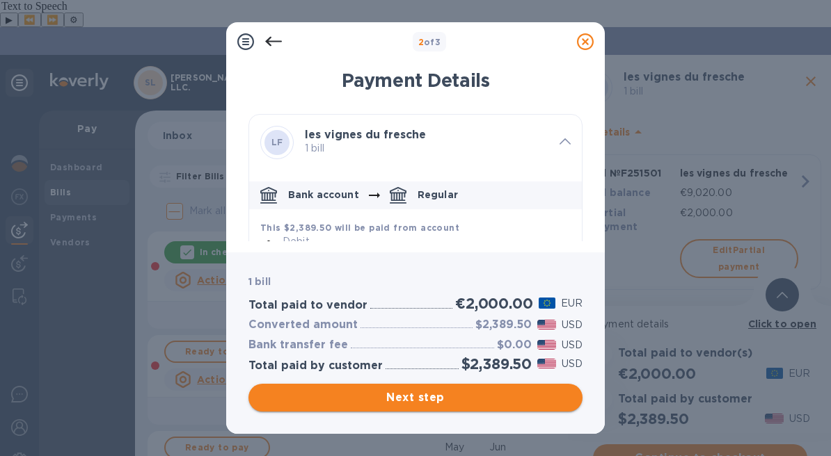
click at [509, 403] on span "Next step" at bounding box center [416, 398] width 312 height 17
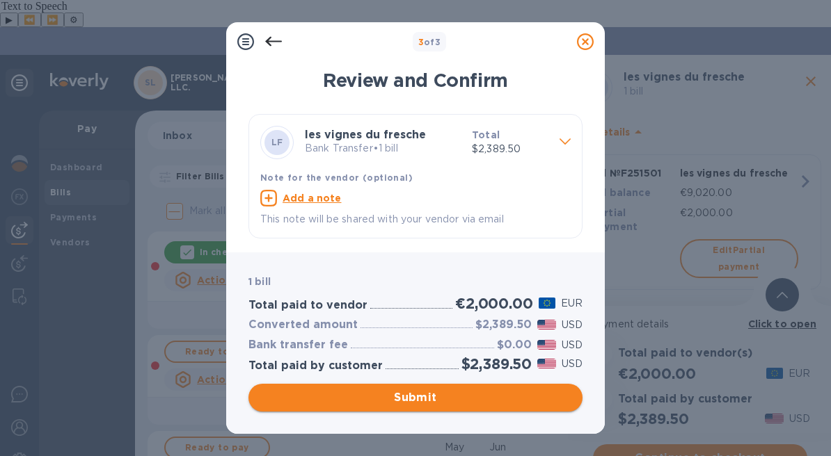
click at [475, 393] on span "Submit" at bounding box center [416, 398] width 312 height 17
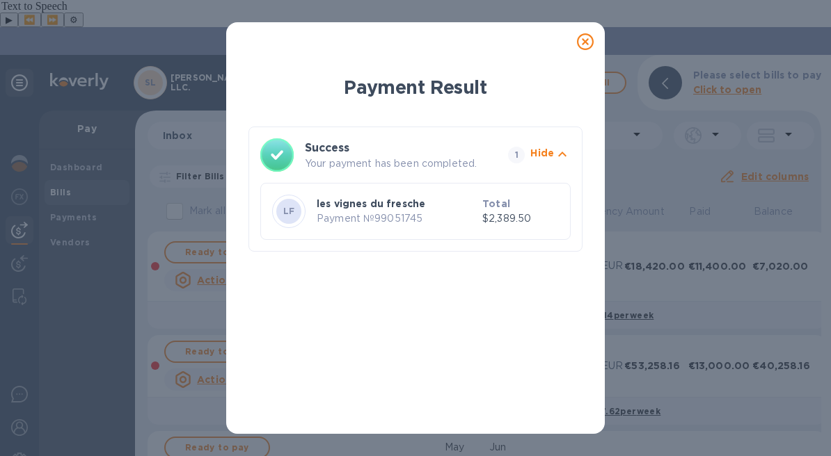
click at [586, 46] on icon at bounding box center [585, 41] width 17 height 17
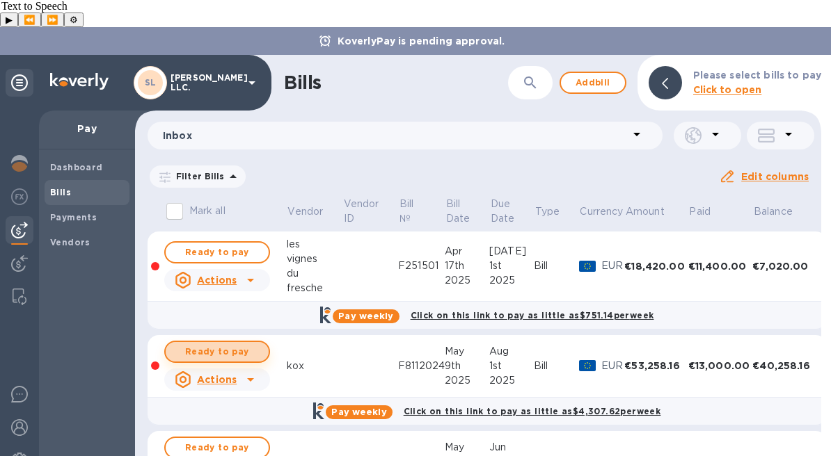
click at [247, 344] on span "Ready to pay" at bounding box center [217, 352] width 81 height 17
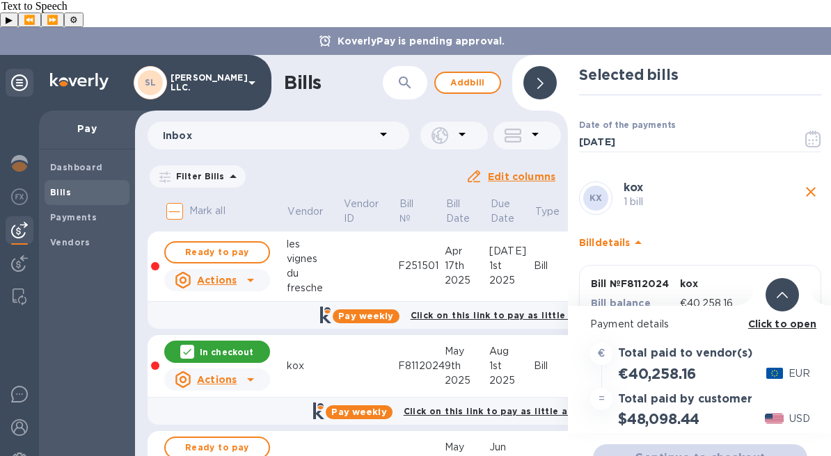
scroll to position [74, 0]
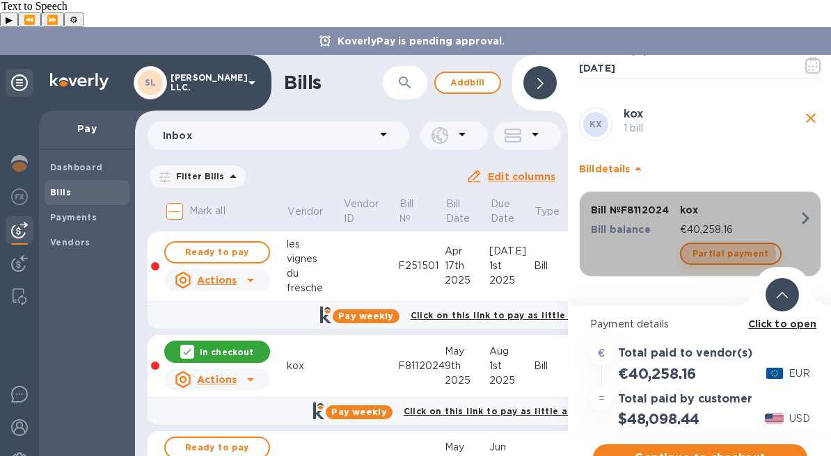
click at [717, 246] on span "Partial payment" at bounding box center [730, 254] width 77 height 17
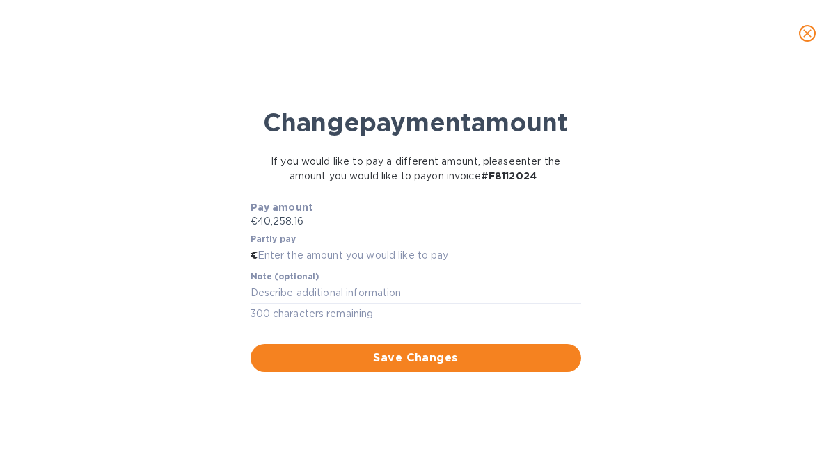
click at [461, 266] on input "text" at bounding box center [419, 256] width 324 height 21
type input "2,000"
click at [458, 367] on span "Save Changes" at bounding box center [416, 358] width 308 height 17
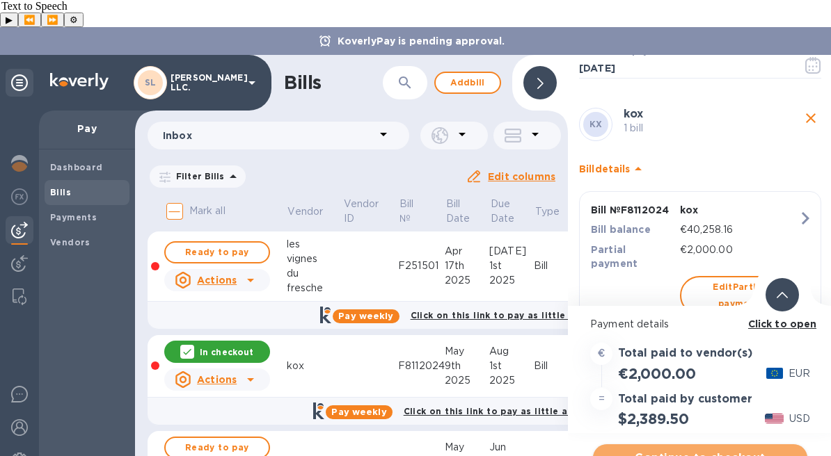
click at [699, 450] on span "Continue to checkout" at bounding box center [700, 458] width 192 height 17
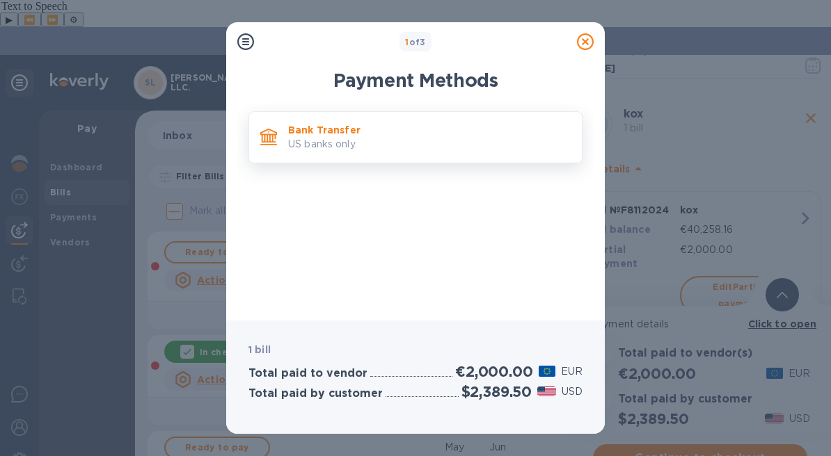
click at [392, 118] on div "Bank Transfer US banks only." at bounding box center [429, 138] width 294 height 40
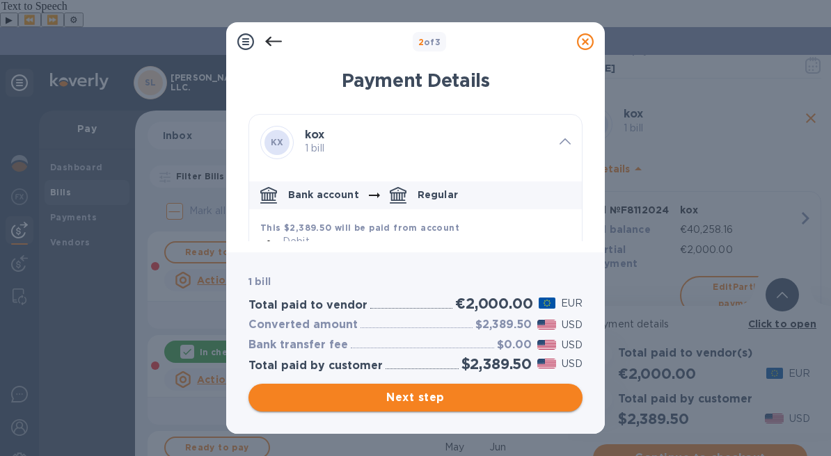
click at [494, 400] on span "Next step" at bounding box center [416, 398] width 312 height 17
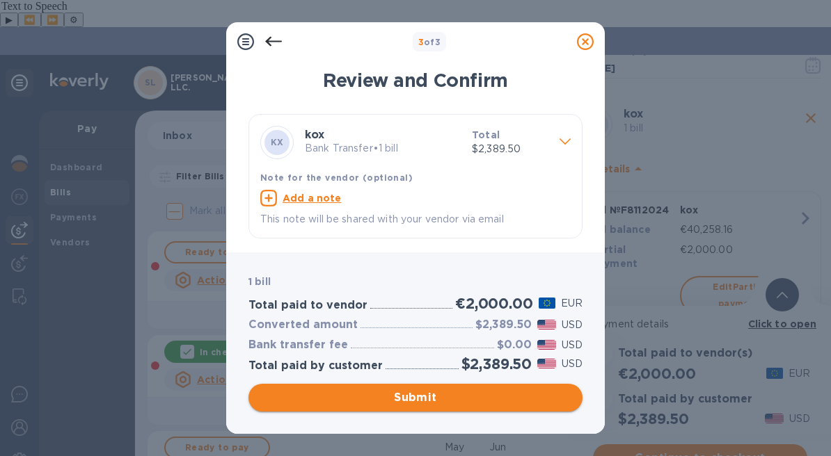
click at [494, 400] on span "Submit" at bounding box center [416, 398] width 312 height 17
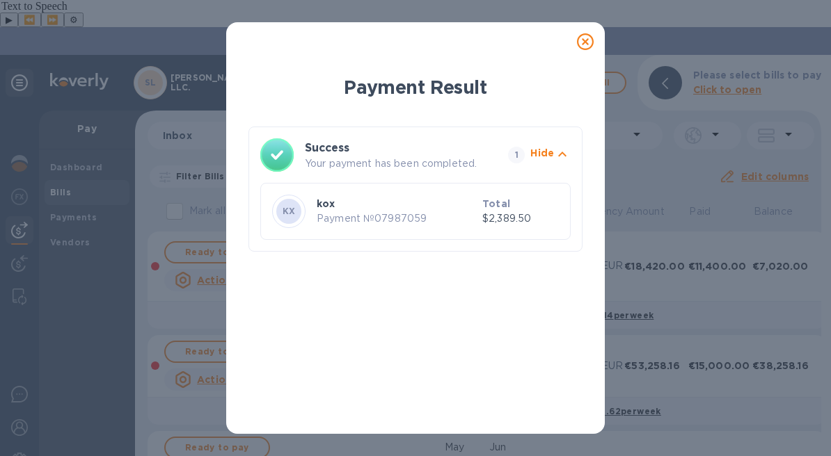
click at [581, 42] on icon at bounding box center [585, 41] width 17 height 17
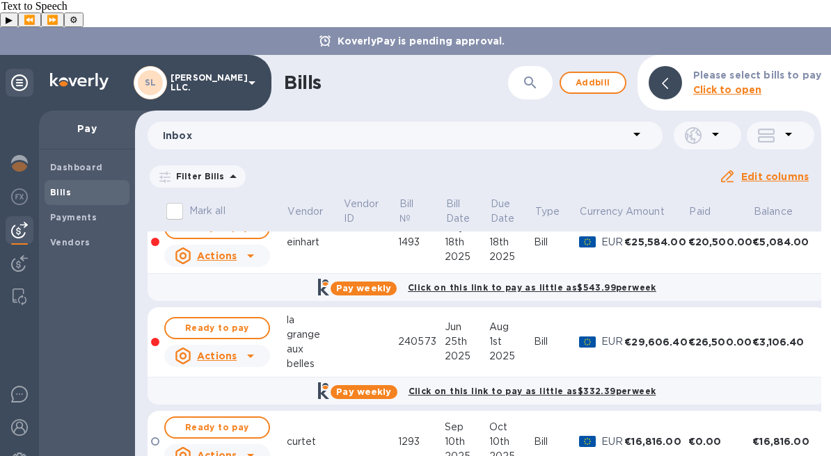
scroll to position [0, 0]
